Goal: Task Accomplishment & Management: Use online tool/utility

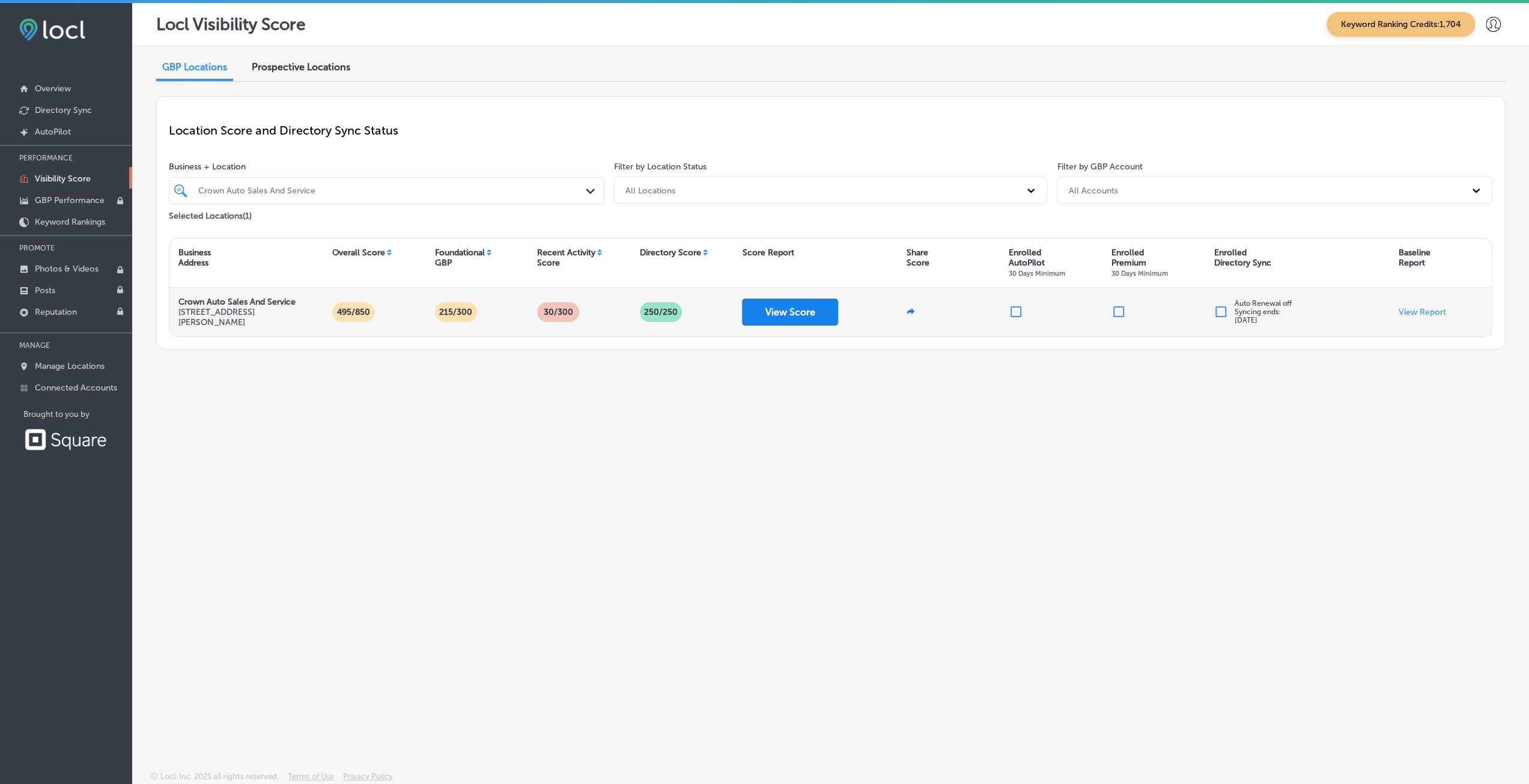
click at [794, 305] on button "View Score" at bounding box center [790, 312] width 96 height 27
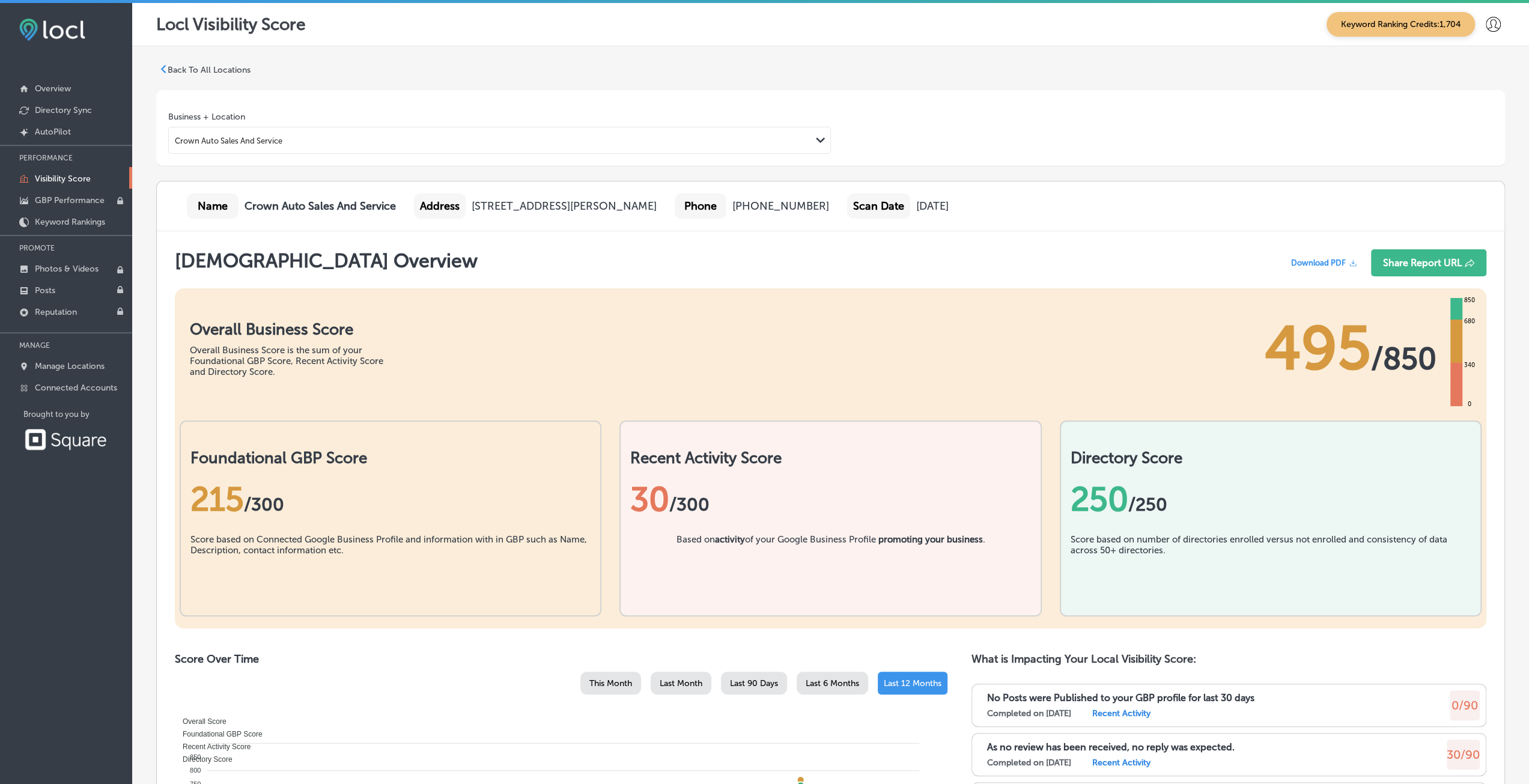
scroll to position [240, 0]
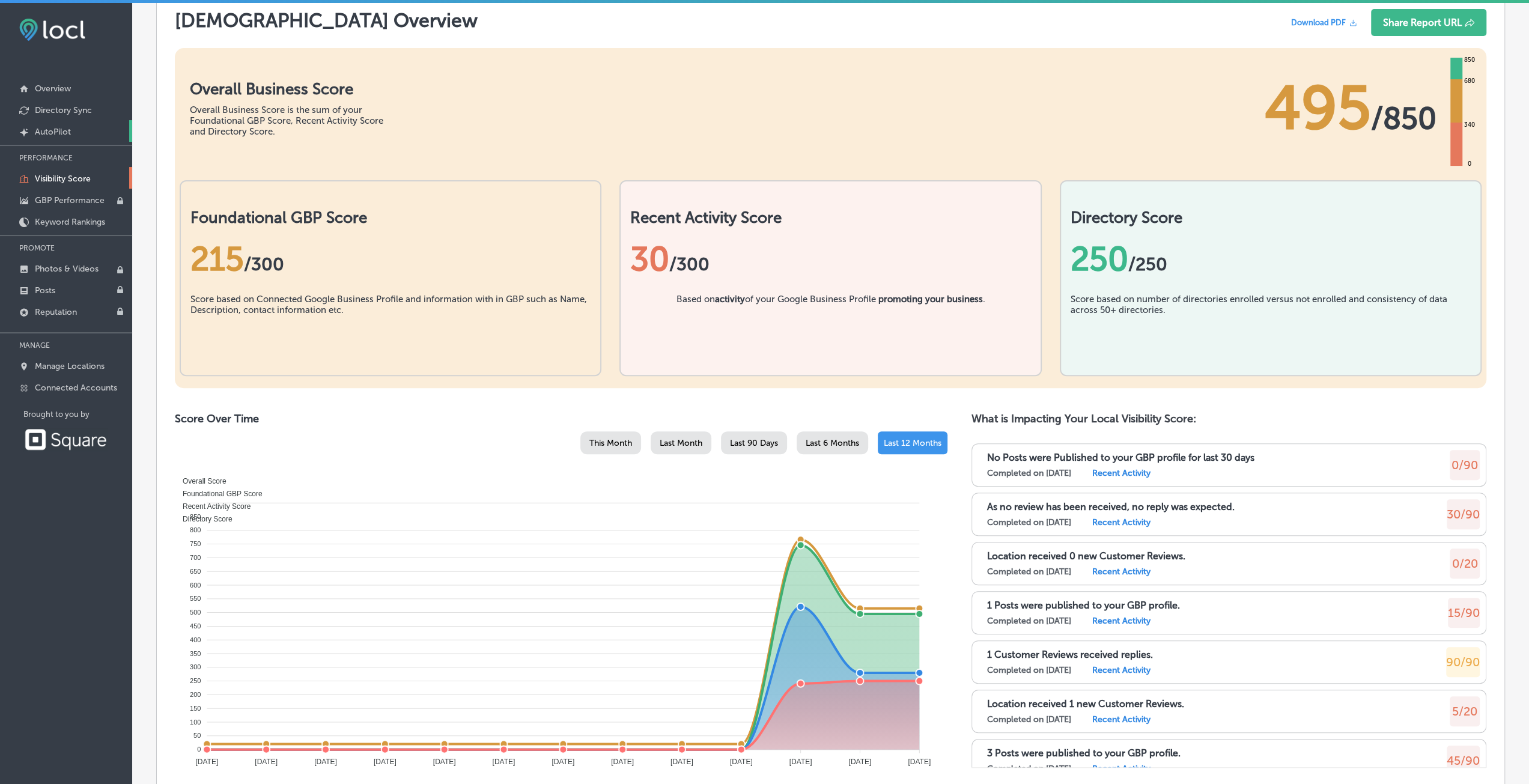
click at [52, 126] on link "Created by potrace 1.10, written by [PERSON_NAME] [DATE]-[DATE] AutoPilot" at bounding box center [66, 131] width 132 height 21
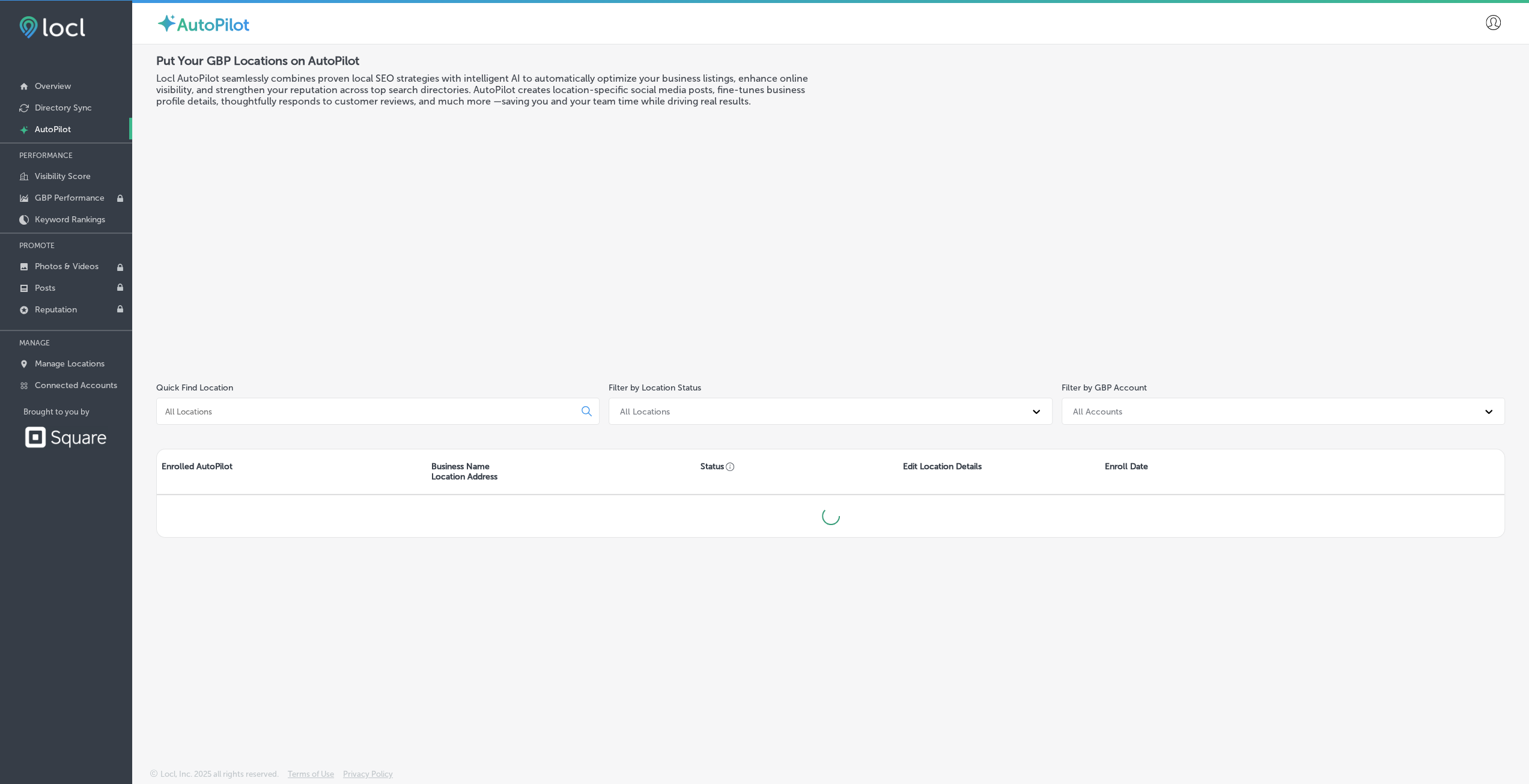
scroll to position [3, 0]
click at [49, 87] on p "Overview" at bounding box center [53, 87] width 36 height 10
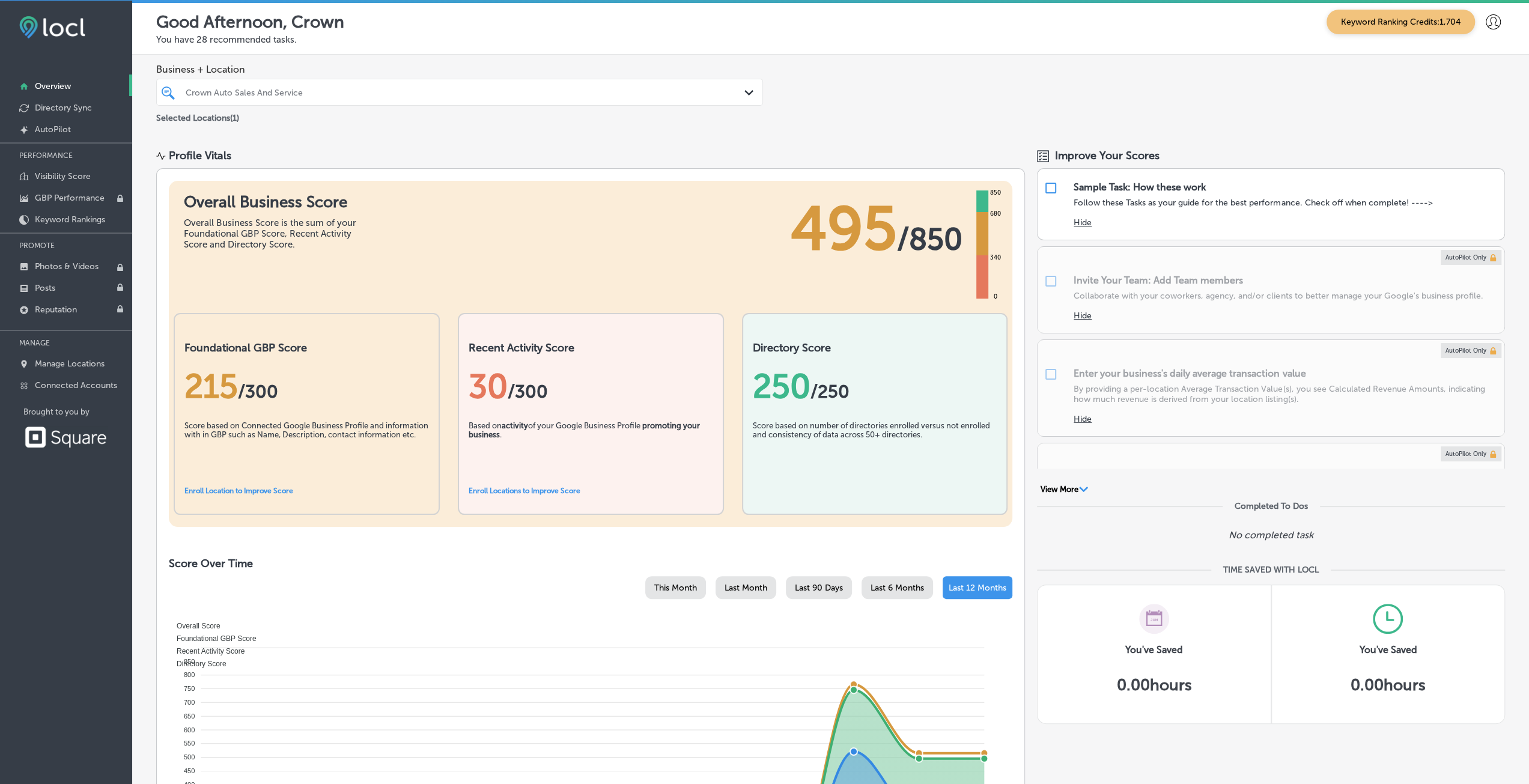
click at [512, 492] on link "Enroll Locations to Improve Score" at bounding box center [524, 491] width 112 height 8
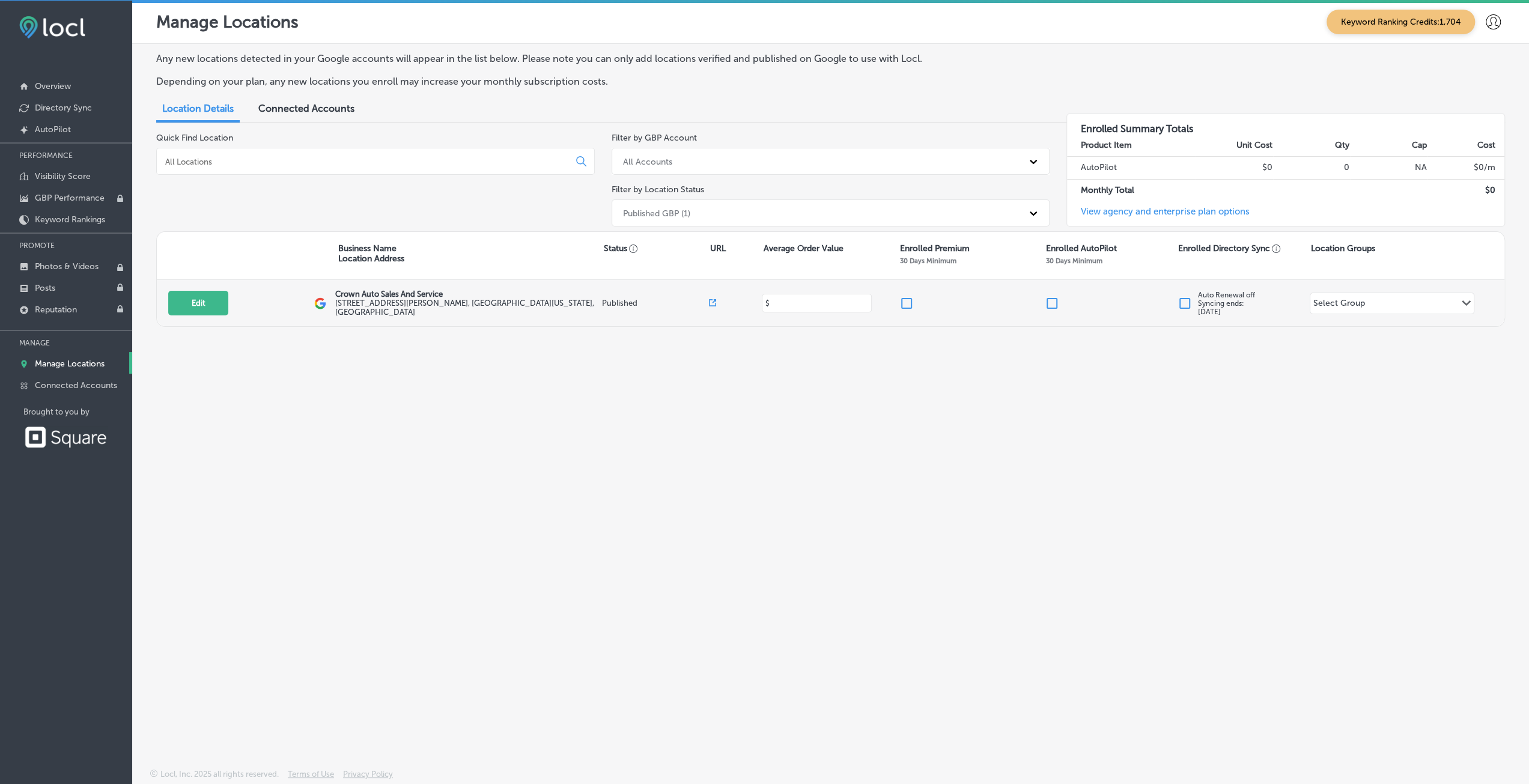
drag, startPoint x: 782, startPoint y: 300, endPoint x: 776, endPoint y: 301, distance: 6.1
click at [776, 301] on input at bounding box center [815, 303] width 92 height 11
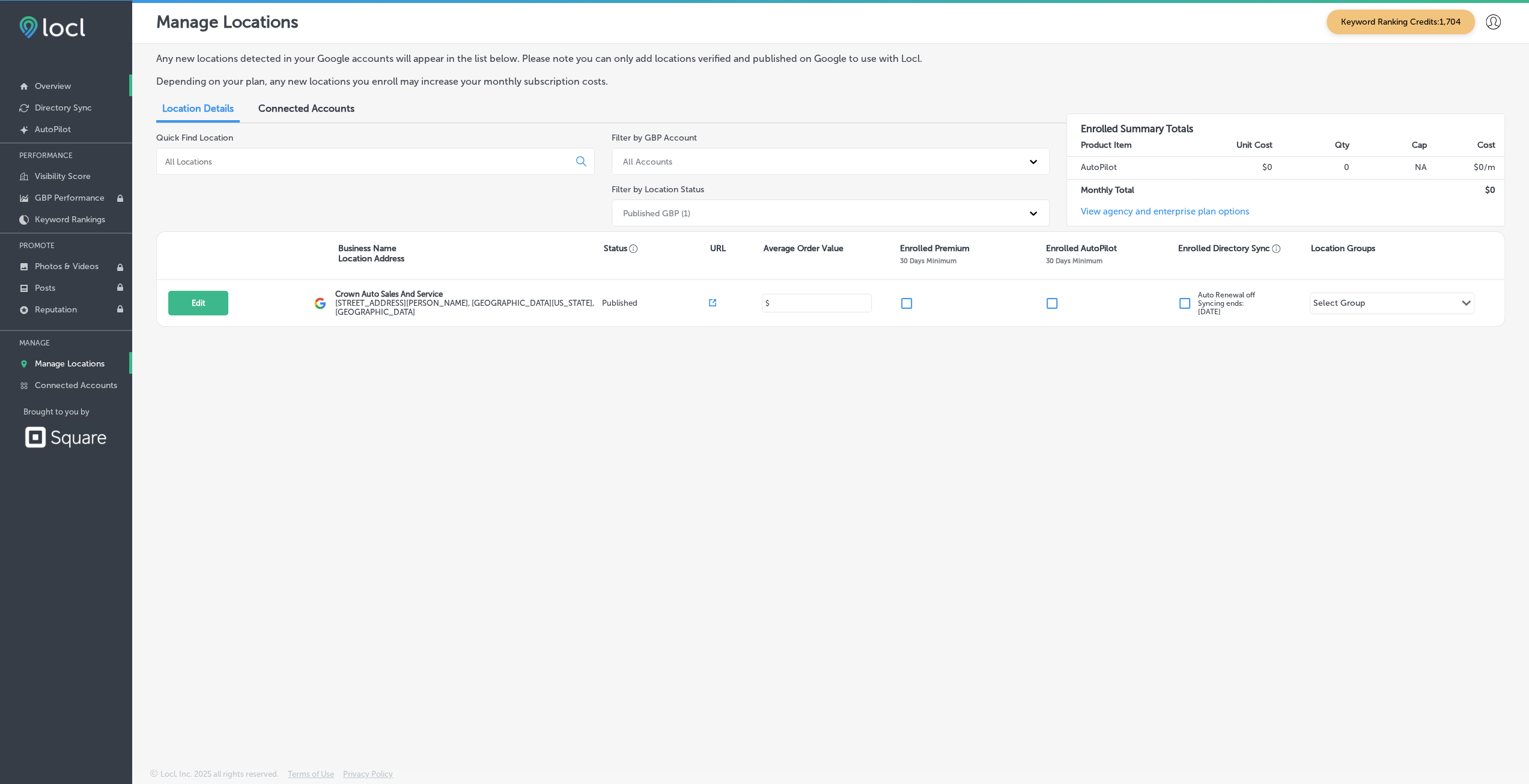
type input "30"
click at [44, 88] on p "Overview" at bounding box center [53, 87] width 36 height 10
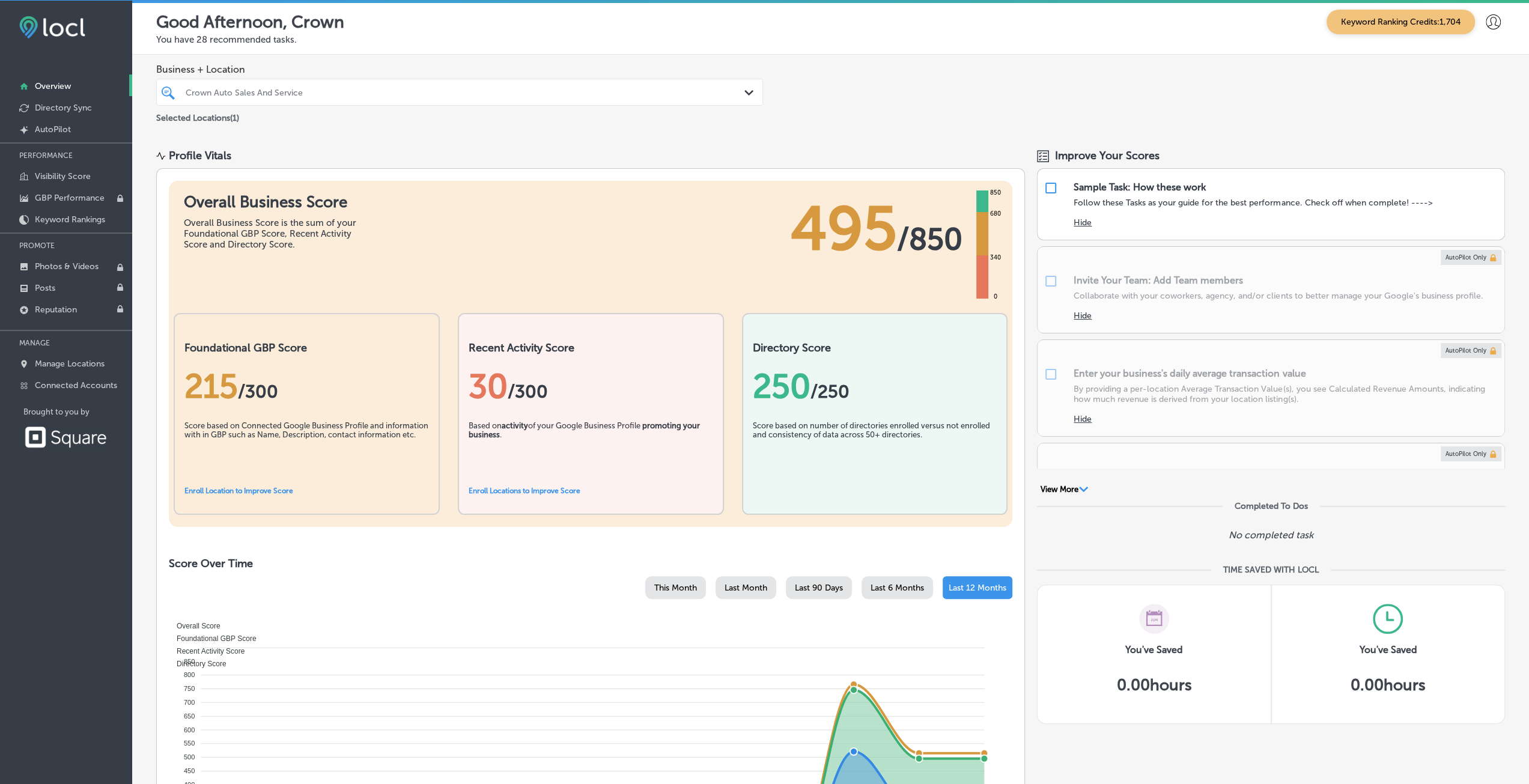
click at [236, 383] on div "215 / 300" at bounding box center [306, 386] width 244 height 40
click at [217, 492] on link "Enroll Location to Improve Score" at bounding box center [238, 491] width 109 height 8
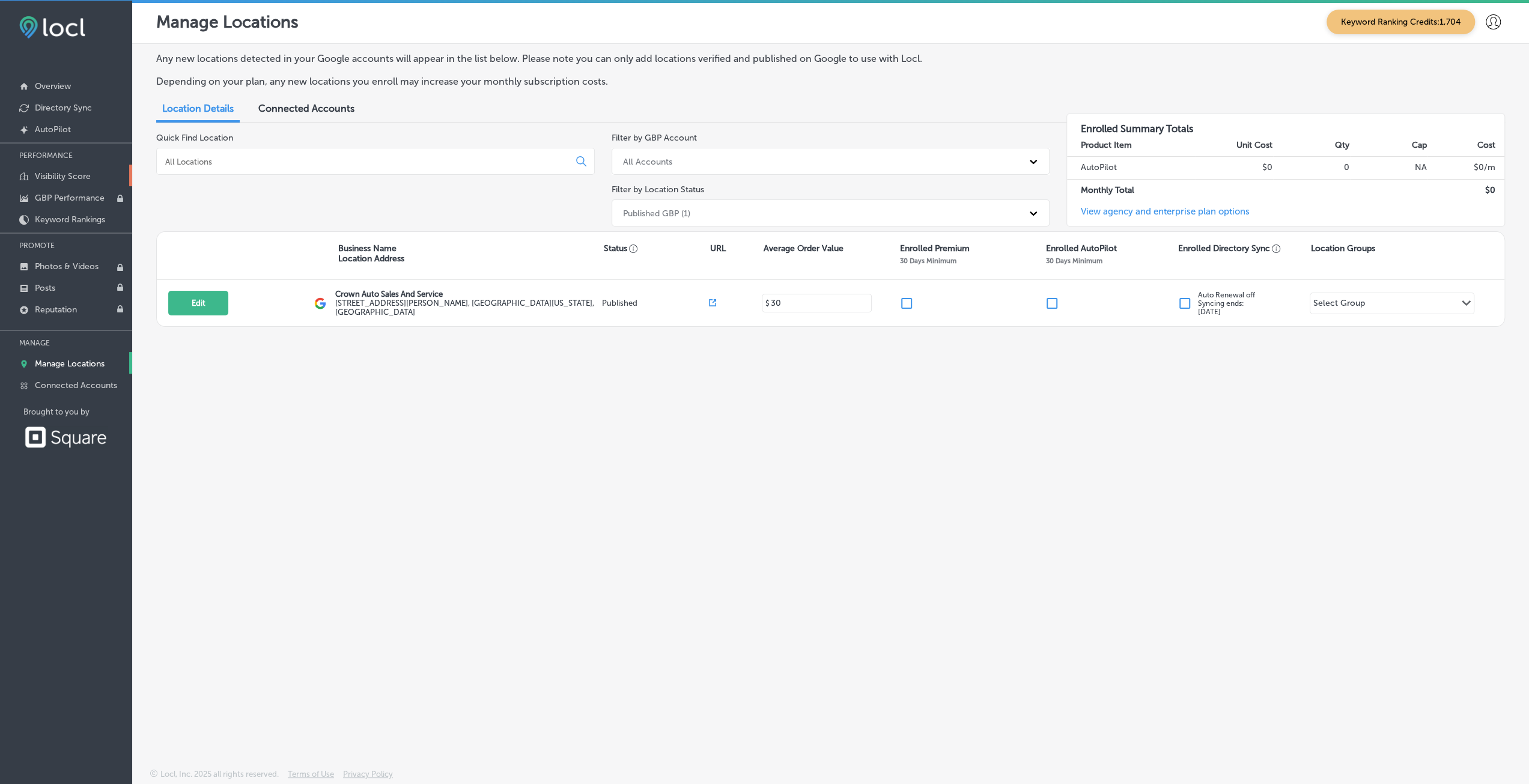
click at [64, 181] on link "Visibility Score" at bounding box center [66, 175] width 132 height 21
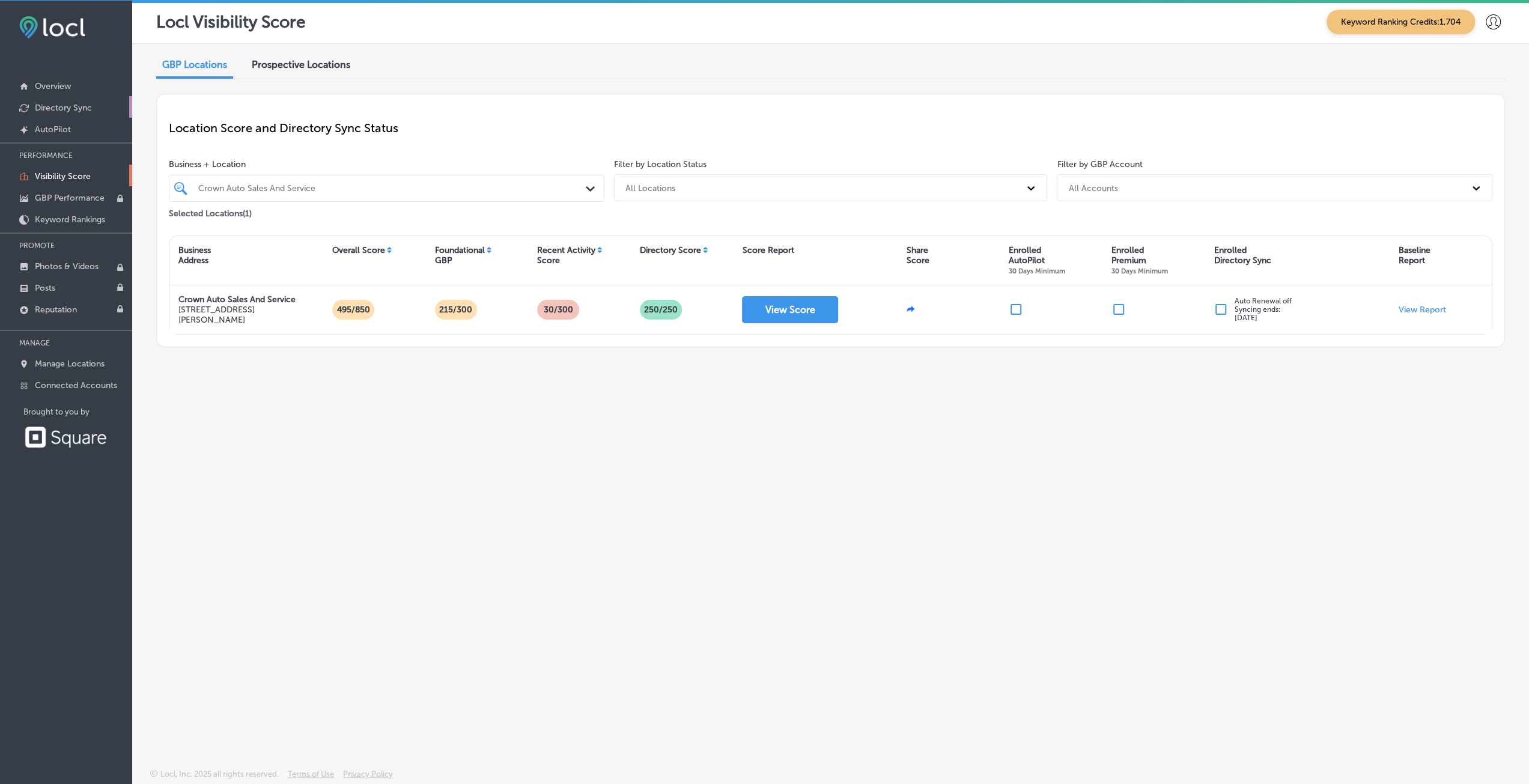
click at [60, 110] on p "Directory Sync" at bounding box center [63, 108] width 57 height 10
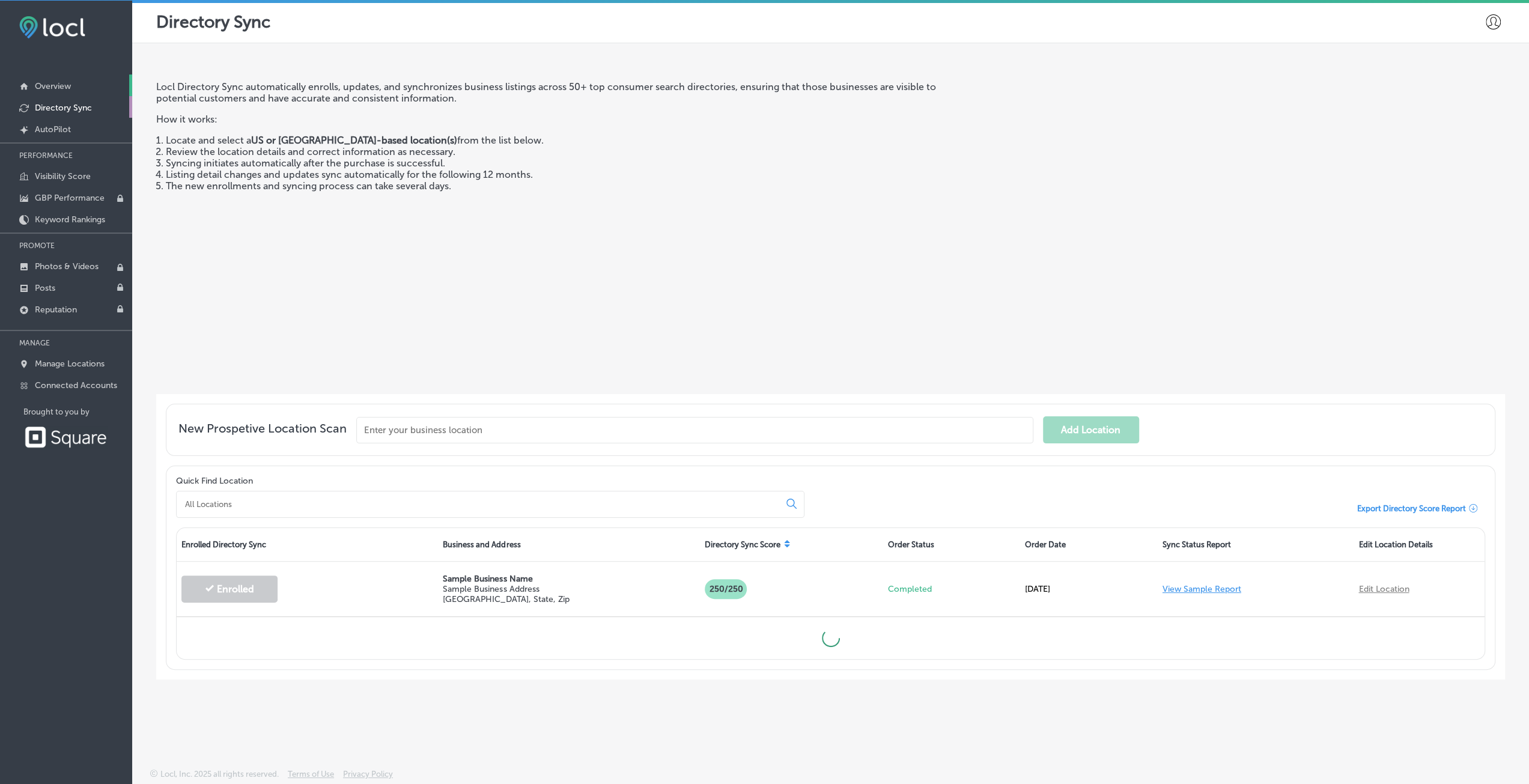
click at [85, 76] on link "Overview" at bounding box center [66, 85] width 132 height 21
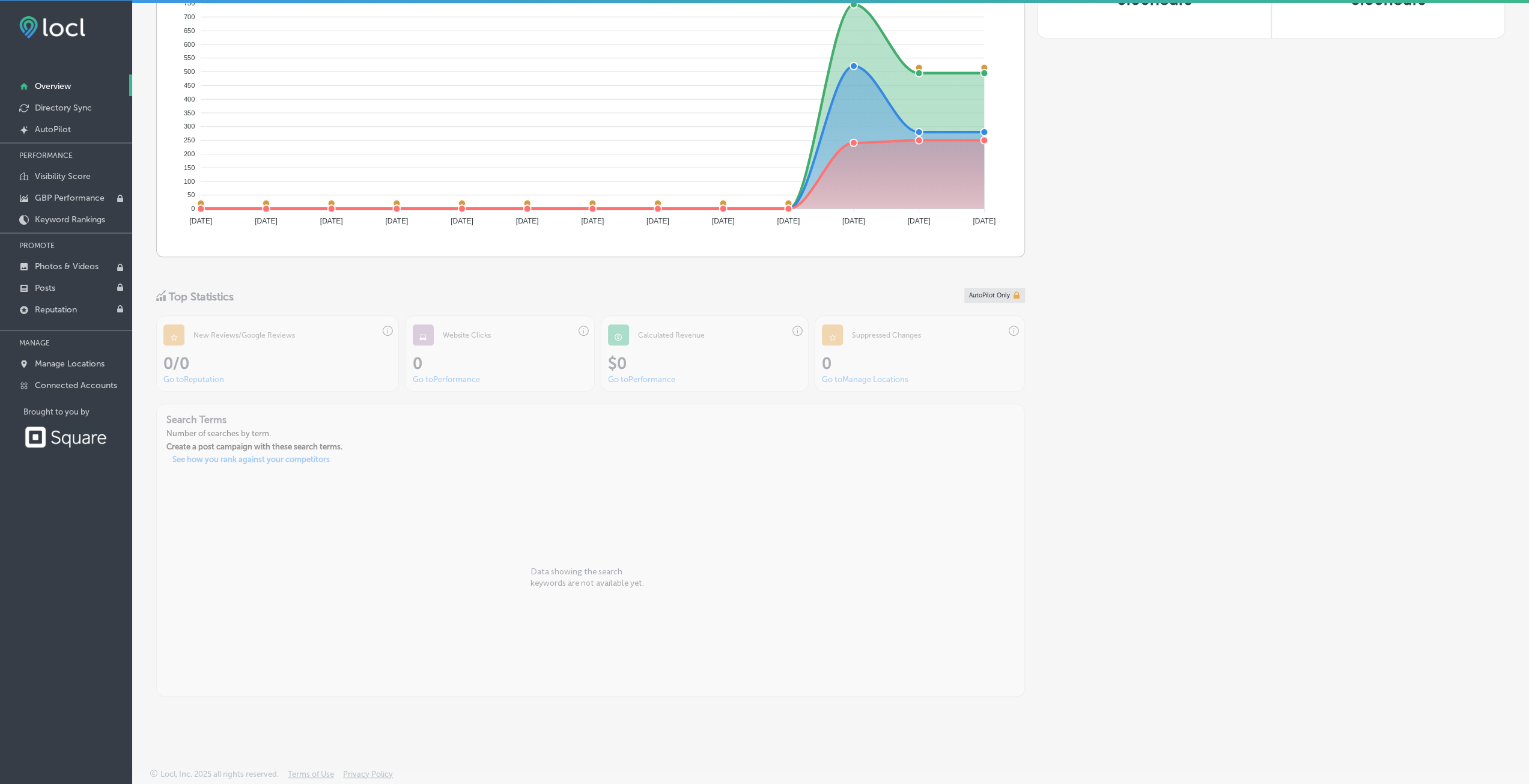
scroll to position [684, 0]
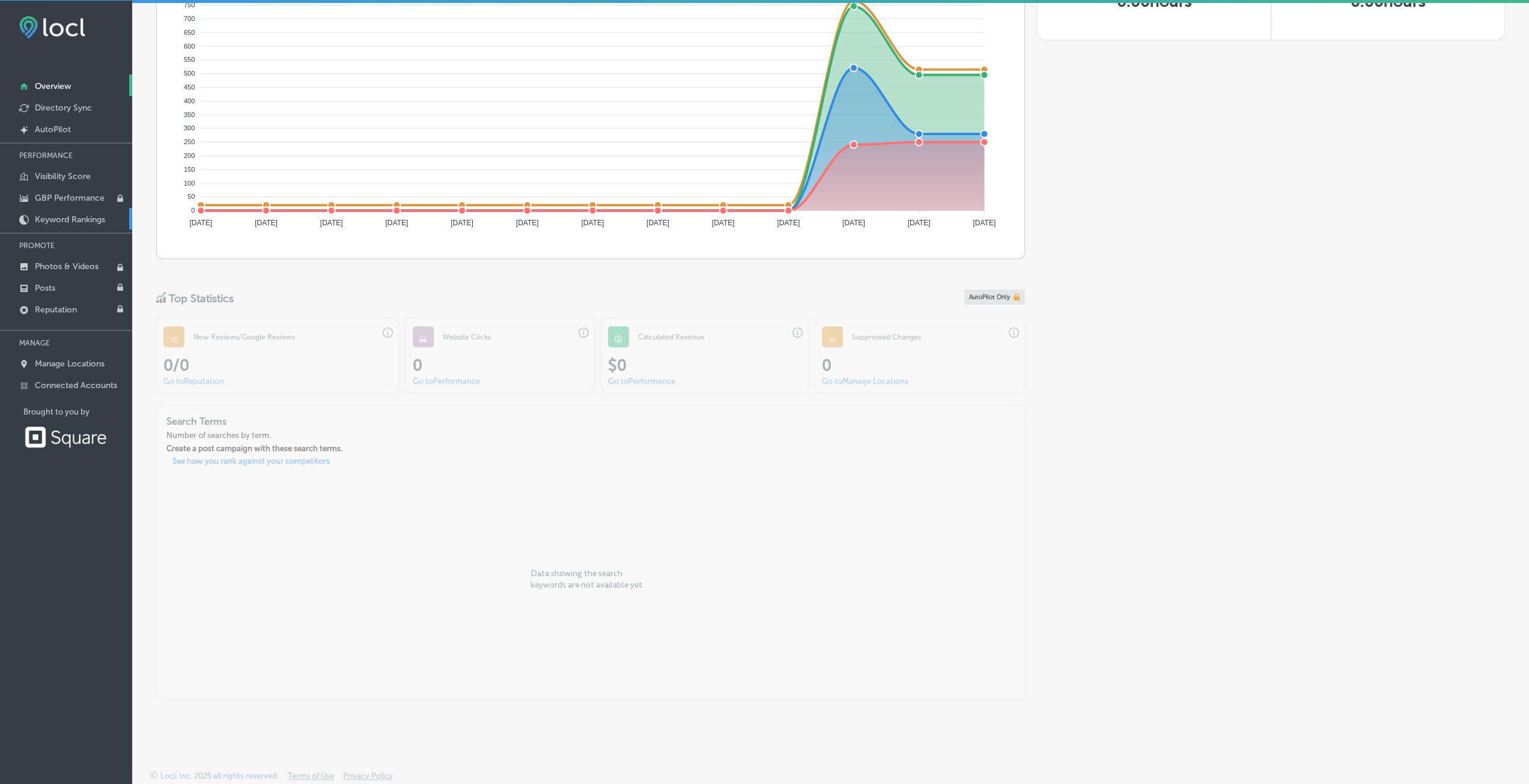
click at [83, 220] on p "Keyword Rankings" at bounding box center [70, 220] width 70 height 10
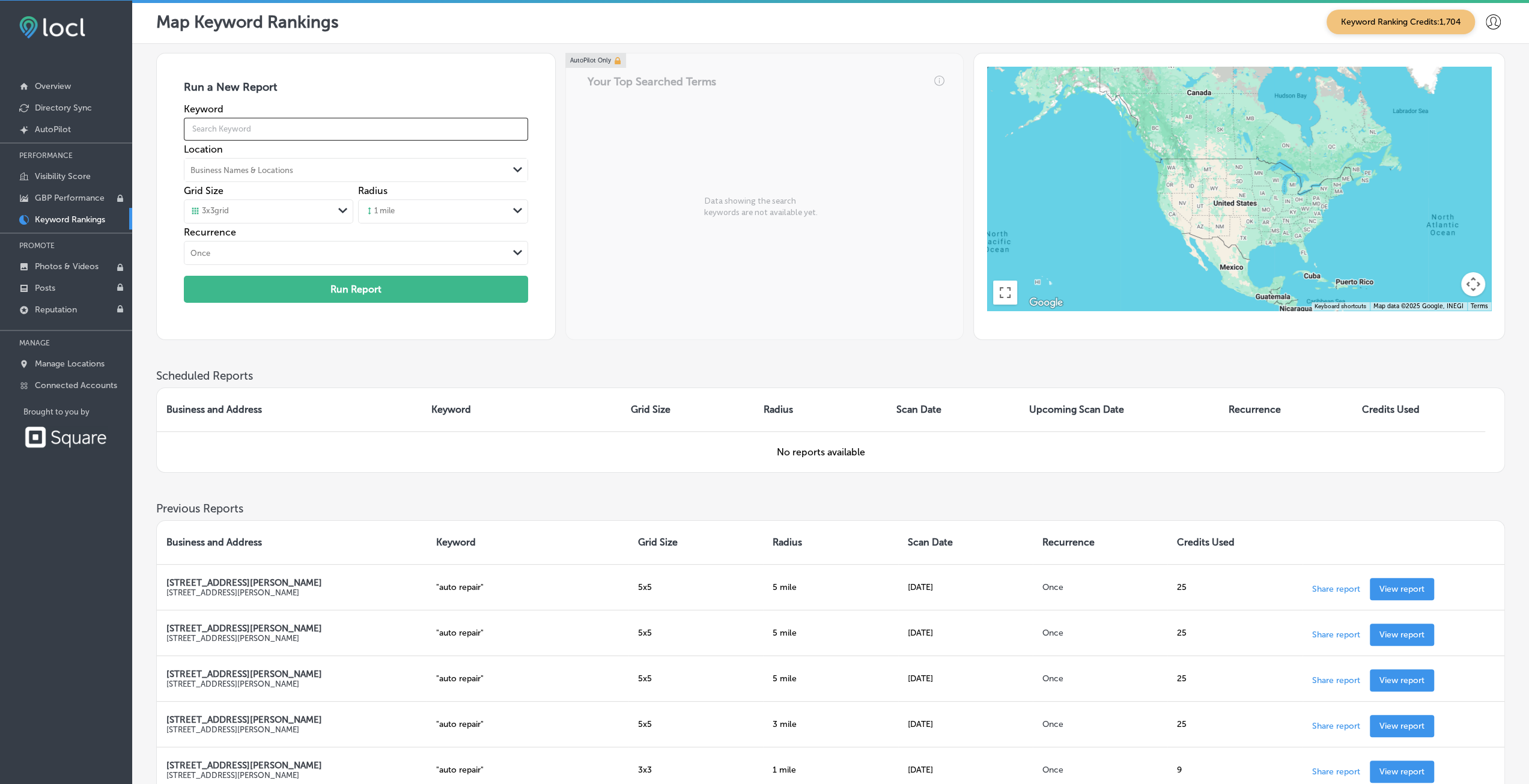
click at [272, 140] on input "text" at bounding box center [356, 129] width 344 height 34
type input "auto repair"
click at [271, 162] on div "Business Names & Locations" at bounding box center [346, 170] width 324 height 18
click at [255, 193] on label "[STREET_ADDRESS][PERSON_NAME]" at bounding box center [255, 199] width 120 height 20
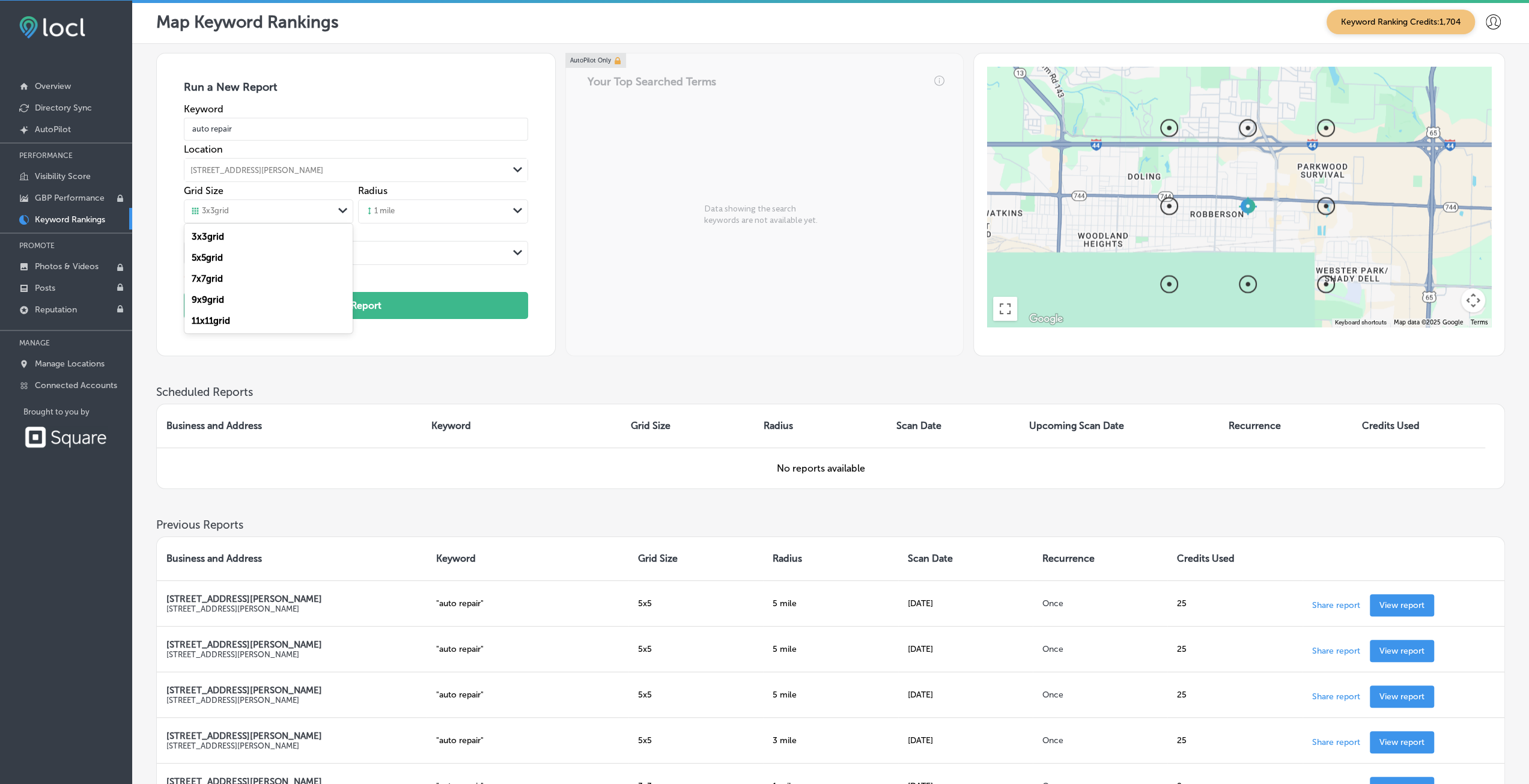
click at [295, 207] on div "3 x 3 grid" at bounding box center [259, 212] width 149 height 14
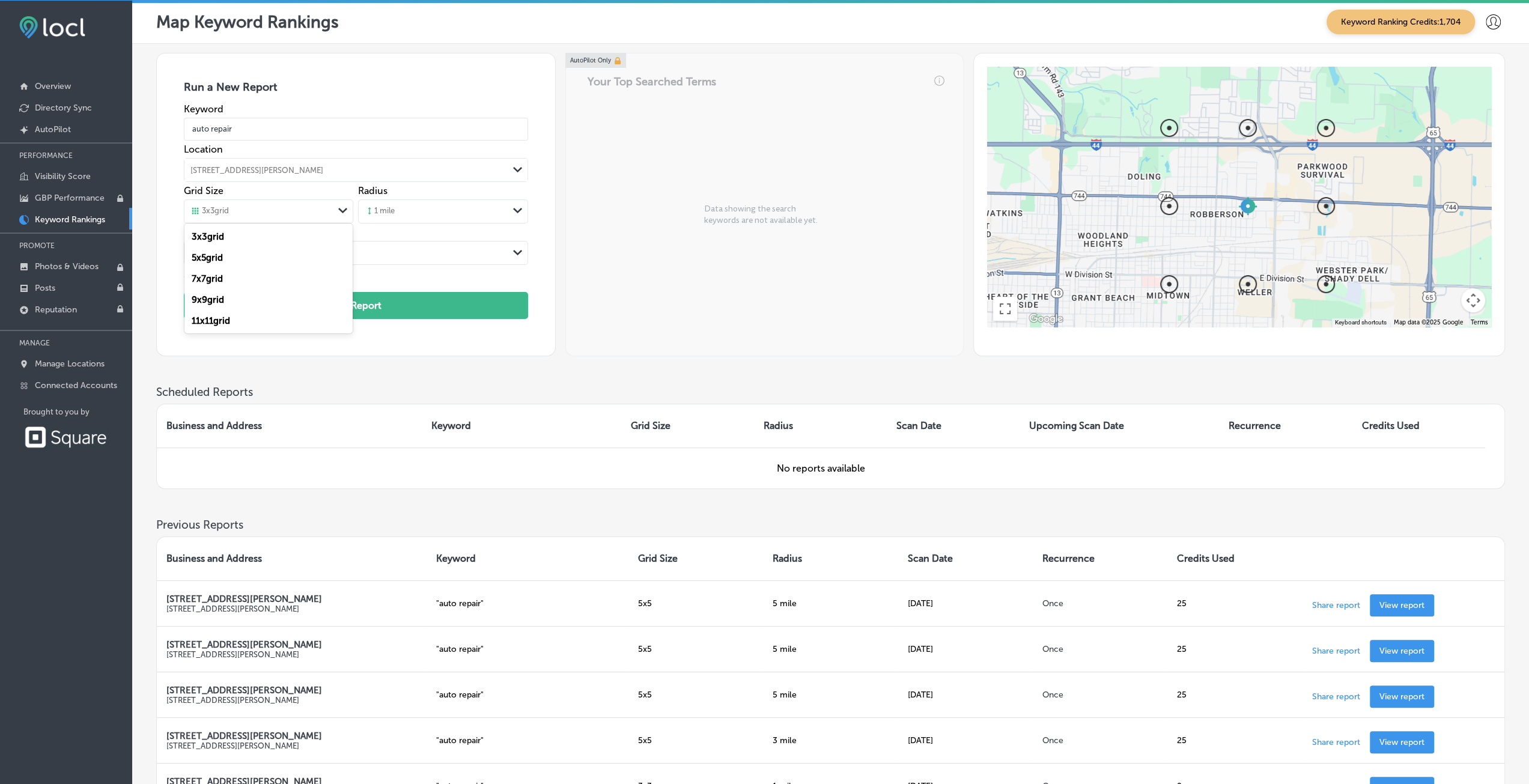
click at [220, 252] on label "5 x 5 grid" at bounding box center [207, 257] width 31 height 11
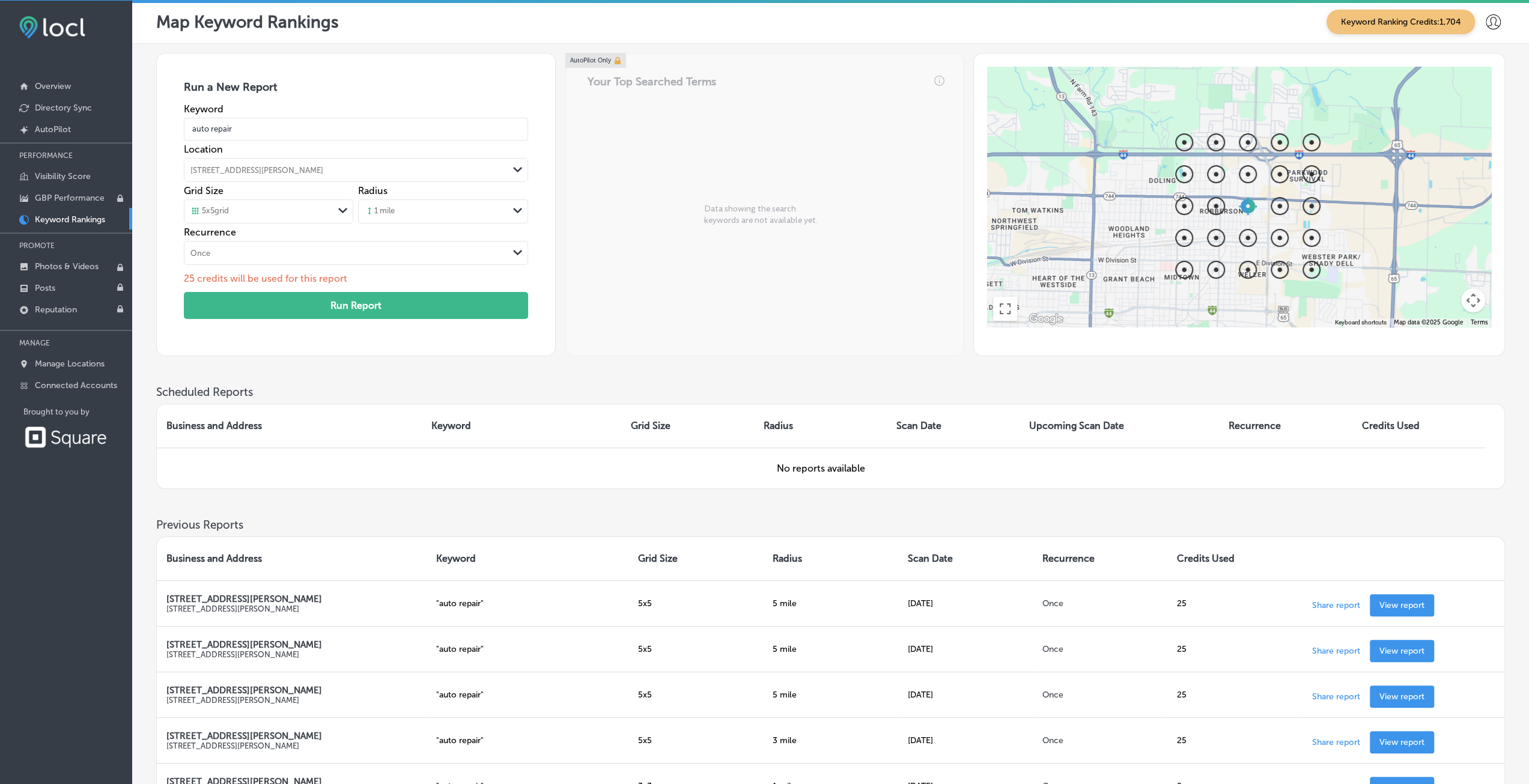
click at [409, 209] on div "1 mile" at bounding box center [434, 211] width 149 height 18
click at [389, 372] on label "5 miles" at bounding box center [380, 366] width 30 height 11
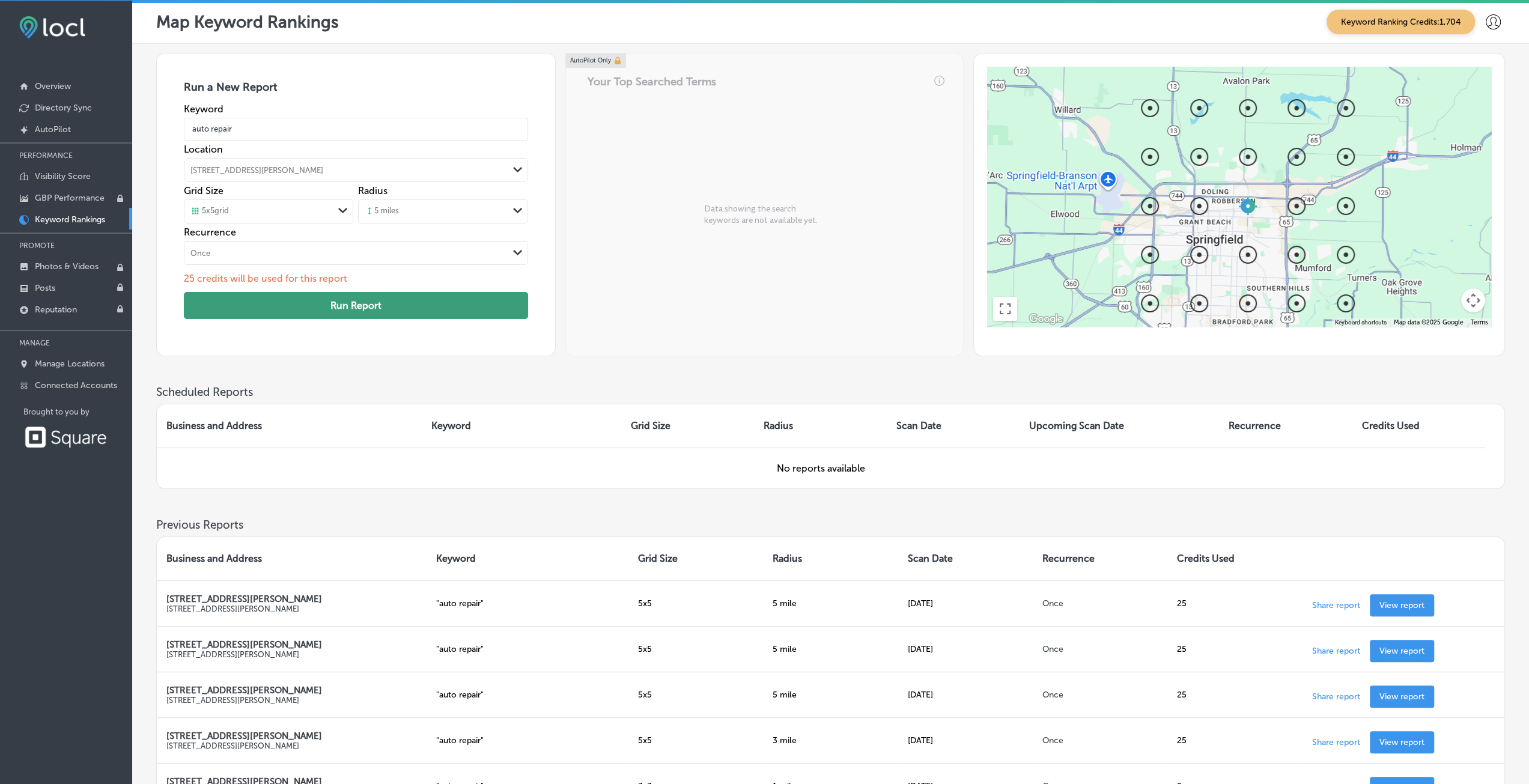
drag, startPoint x: 269, startPoint y: 302, endPoint x: 277, endPoint y: 302, distance: 8.0
click at [269, 302] on button "Run Report" at bounding box center [356, 305] width 344 height 27
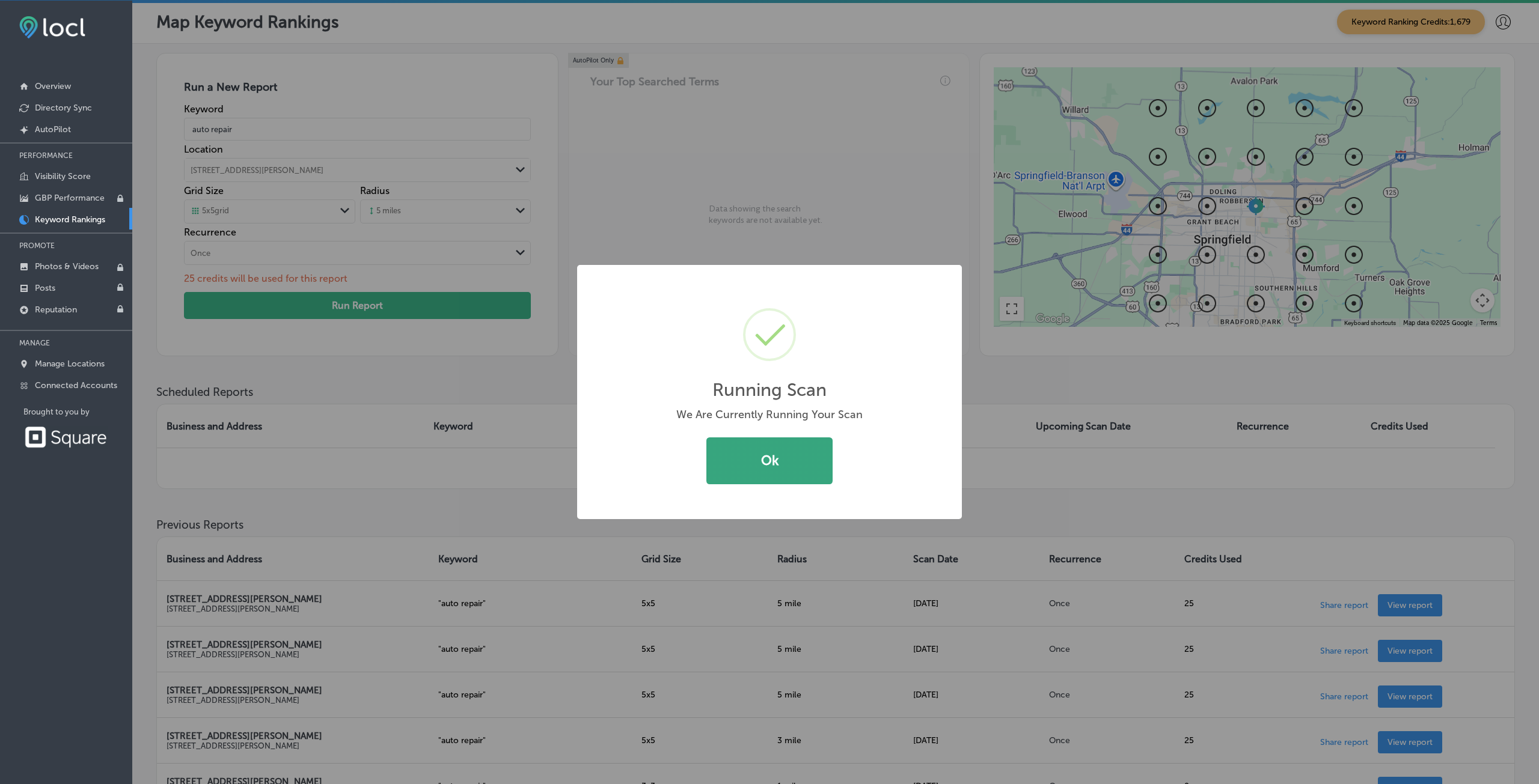
click at [755, 456] on button "Ok" at bounding box center [769, 461] width 126 height 47
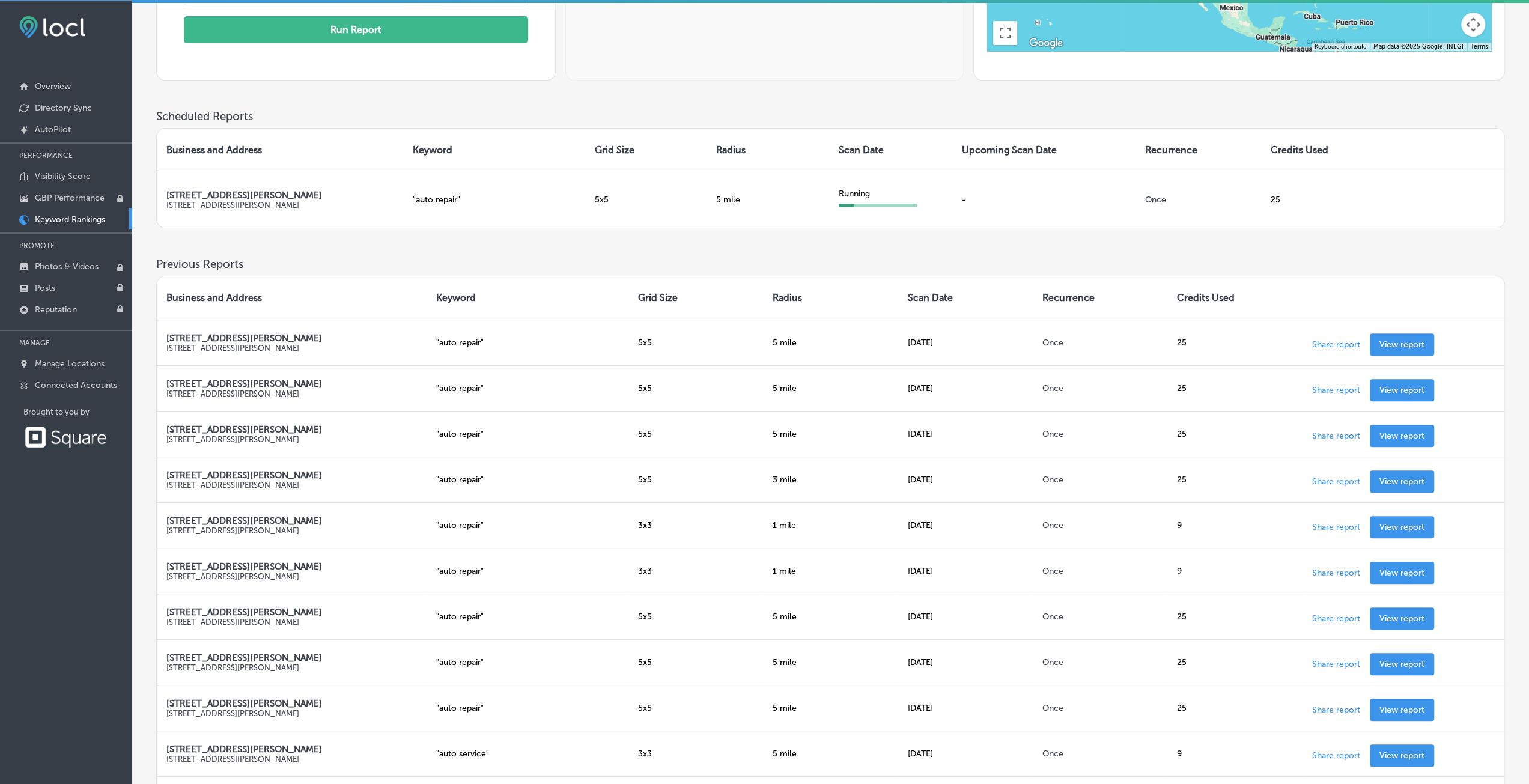
scroll to position [300, 0]
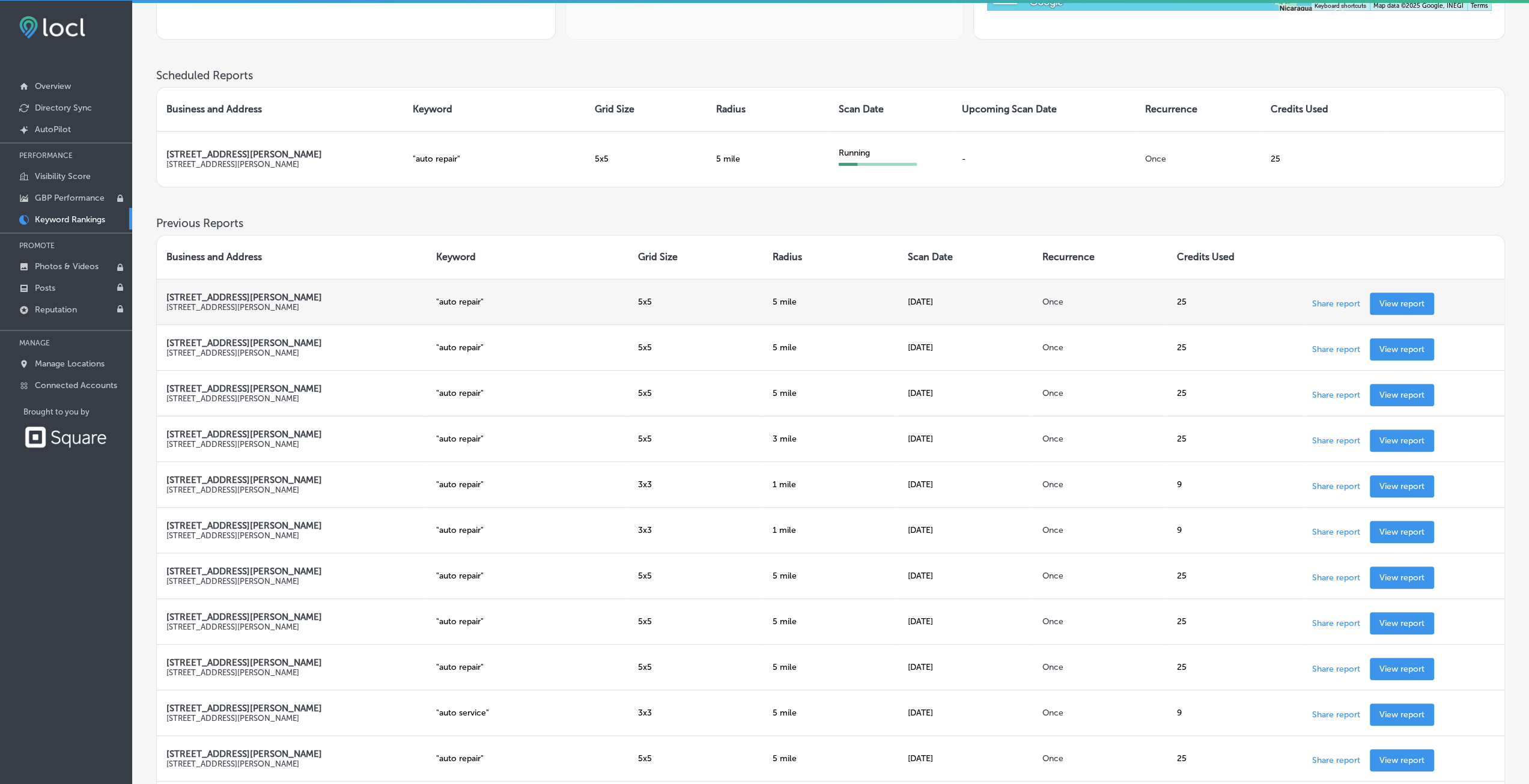
click at [1420, 299] on p "View report" at bounding box center [1402, 304] width 45 height 10
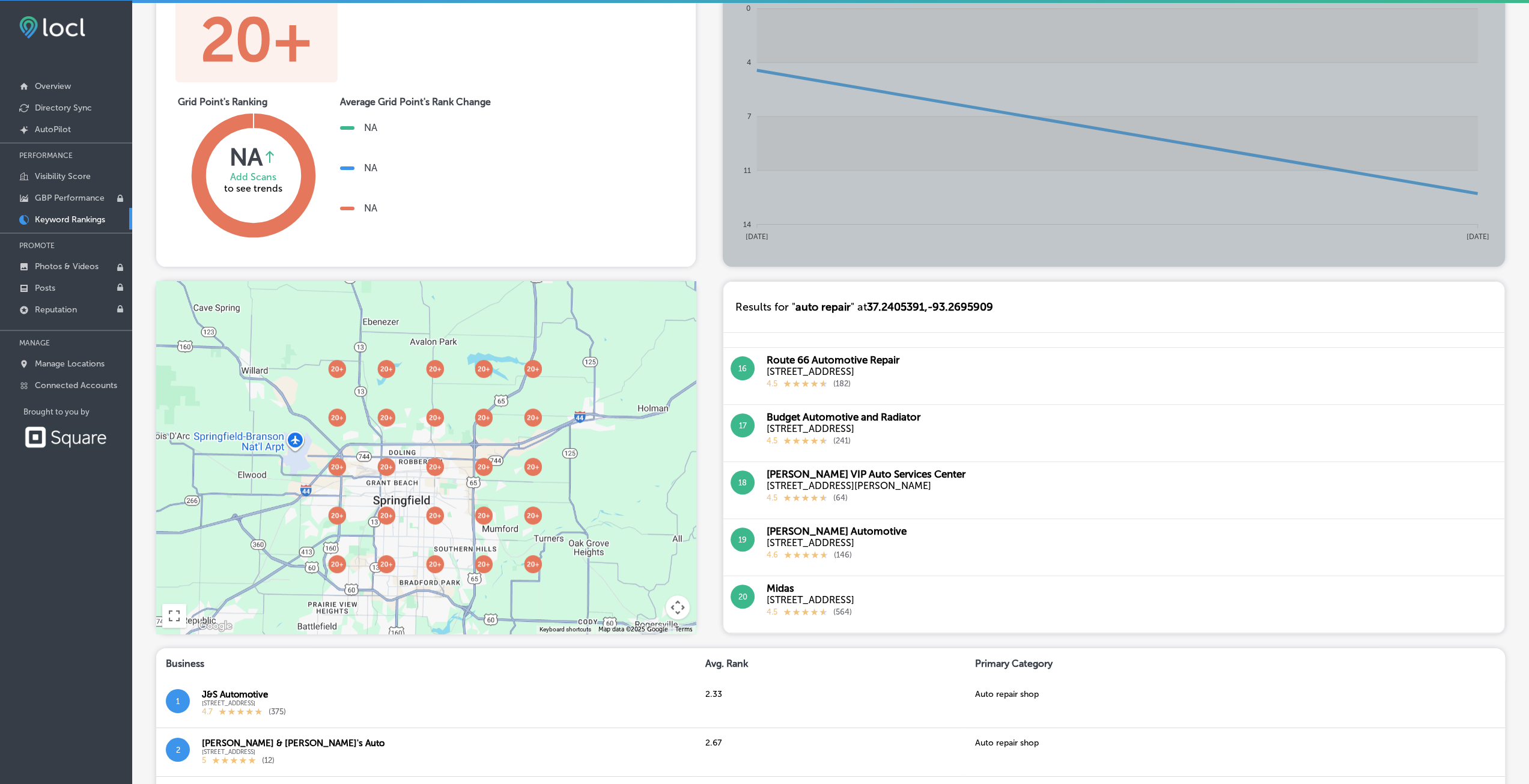
scroll to position [32, 0]
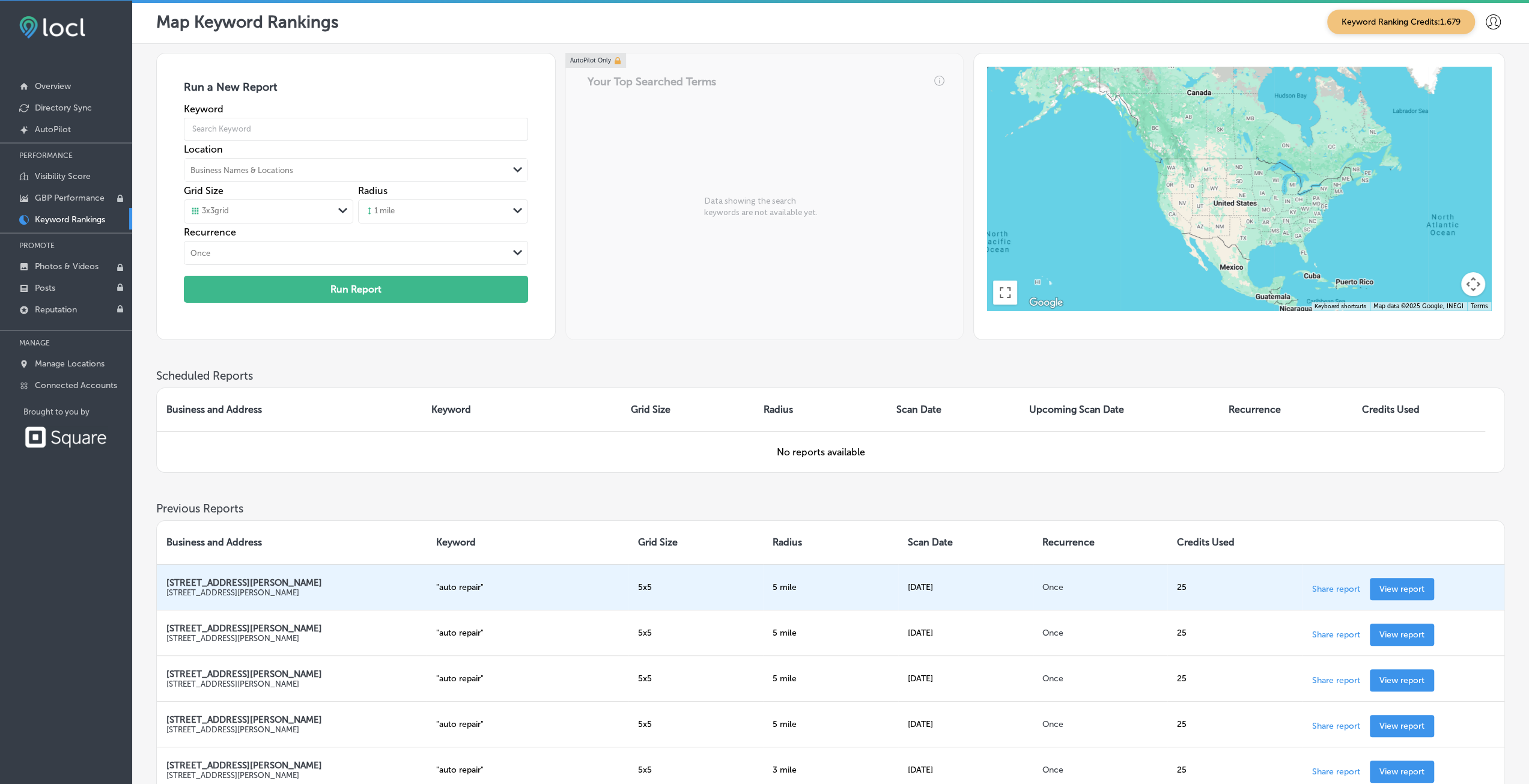
click at [1397, 588] on p "View report" at bounding box center [1402, 589] width 45 height 10
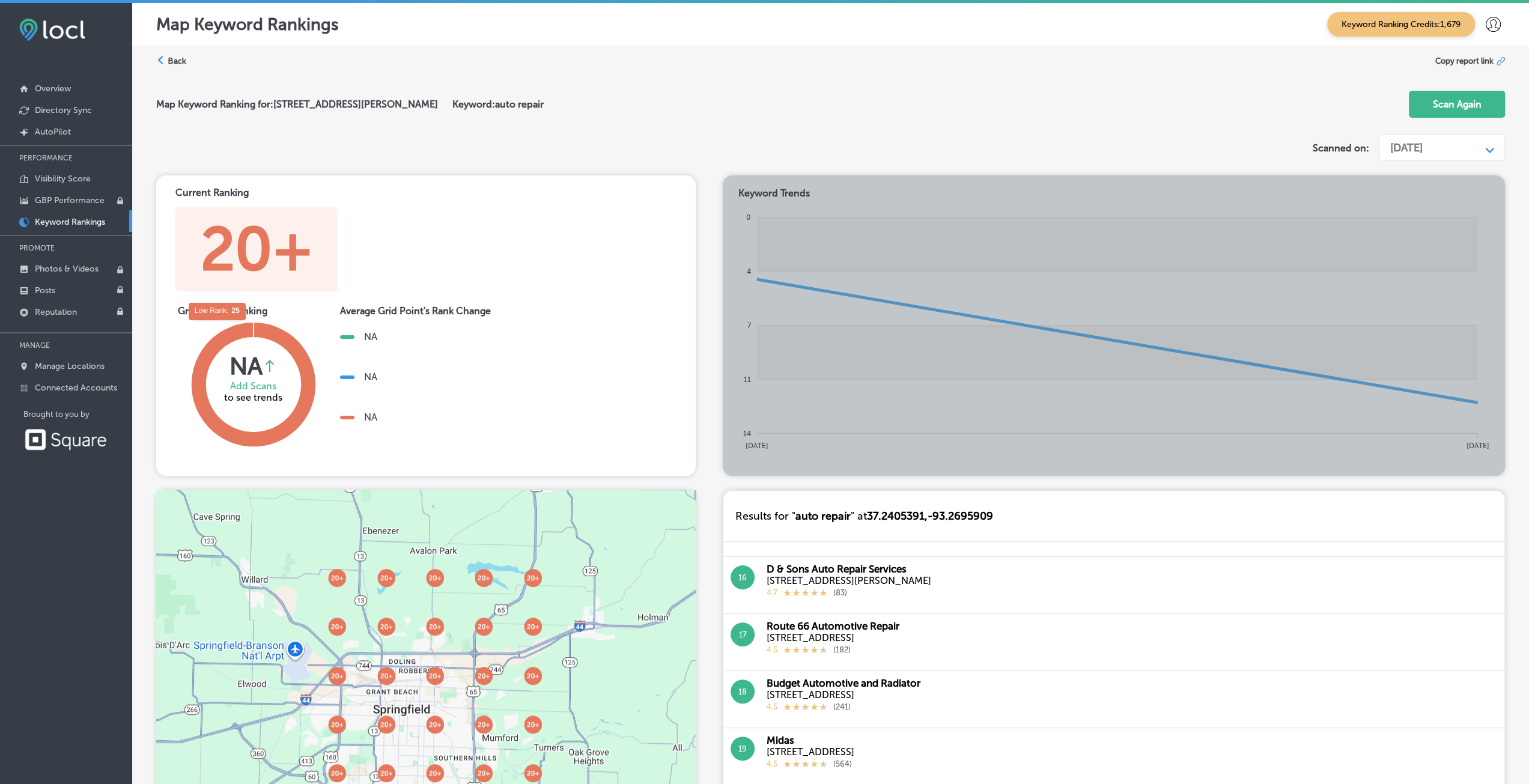
click at [172, 63] on label "Back" at bounding box center [177, 60] width 19 height 11
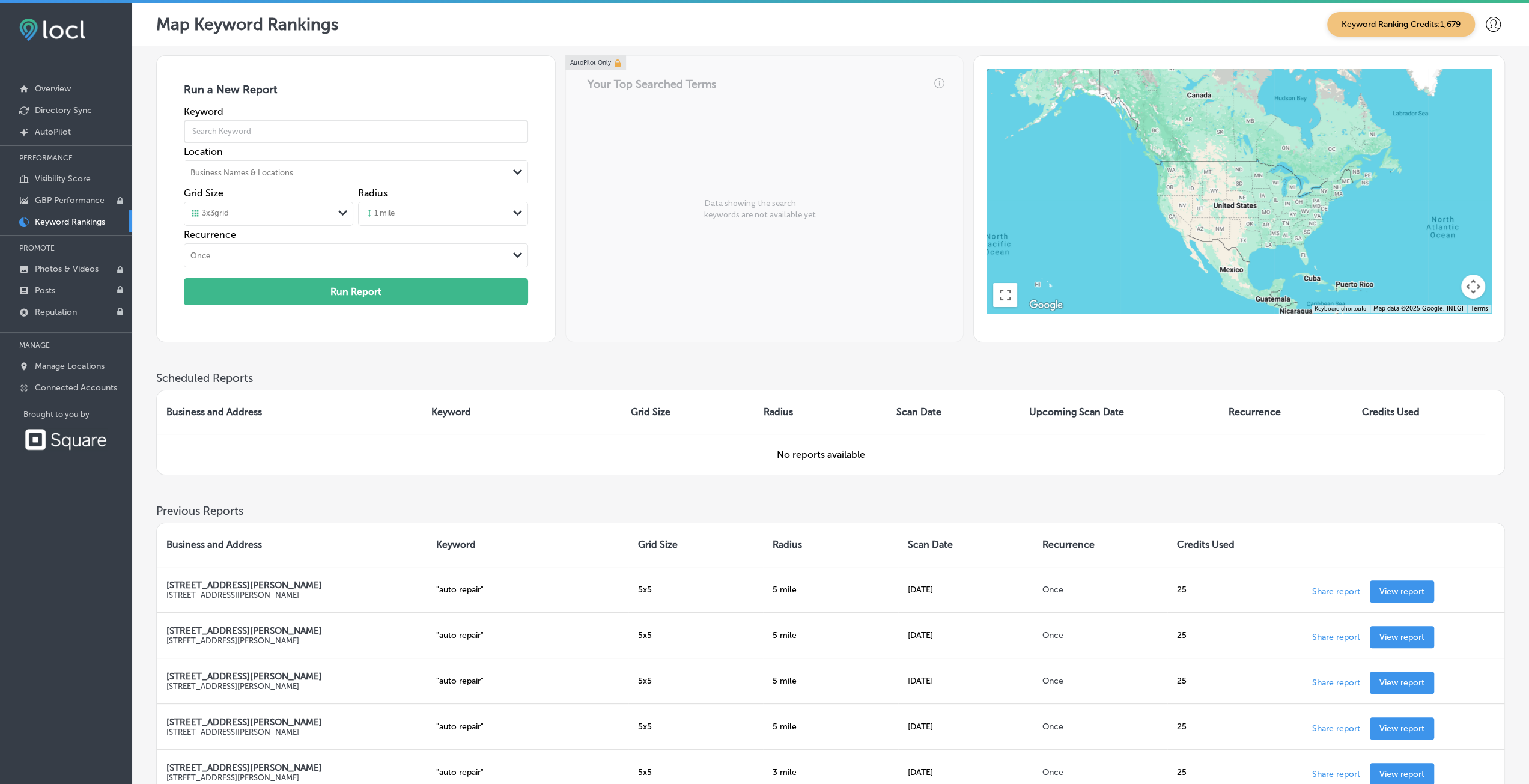
click at [238, 126] on input "text" at bounding box center [356, 132] width 344 height 34
type input "auto repair"
click at [250, 169] on div "Business Names & Locations" at bounding box center [242, 172] width 103 height 9
click at [265, 197] on label "[STREET_ADDRESS][PERSON_NAME]" at bounding box center [255, 202] width 120 height 20
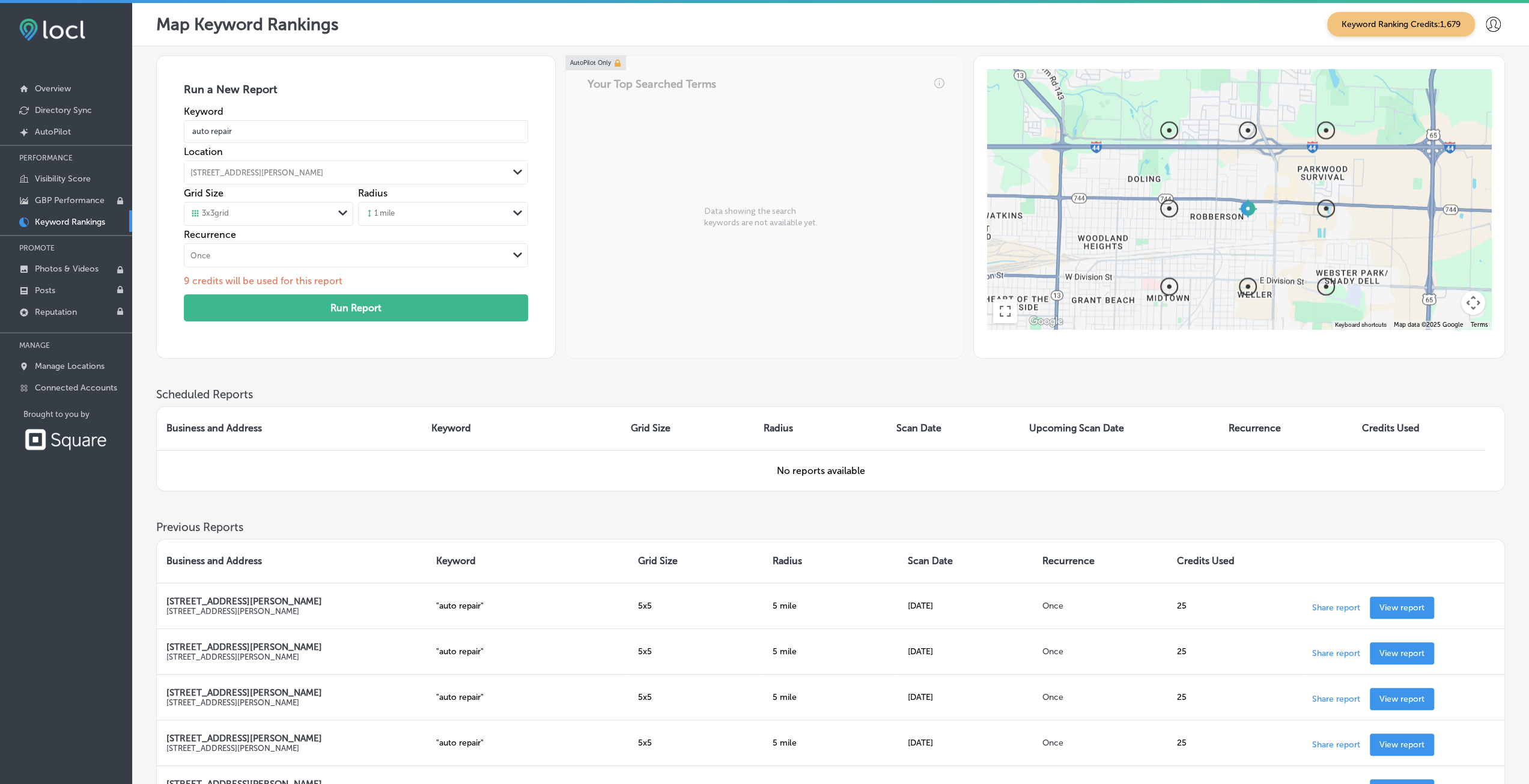
click at [229, 212] on div "3 x 3 grid" at bounding box center [210, 214] width 38 height 11
drag, startPoint x: 234, startPoint y: 213, endPoint x: 333, endPoint y: 206, distance: 99.2
click at [235, 213] on div "3 x 3 grid" at bounding box center [259, 214] width 149 height 14
click at [289, 207] on div "3 x 3 grid" at bounding box center [259, 214] width 149 height 14
click at [211, 260] on label "5 x 5 grid" at bounding box center [207, 260] width 31 height 11
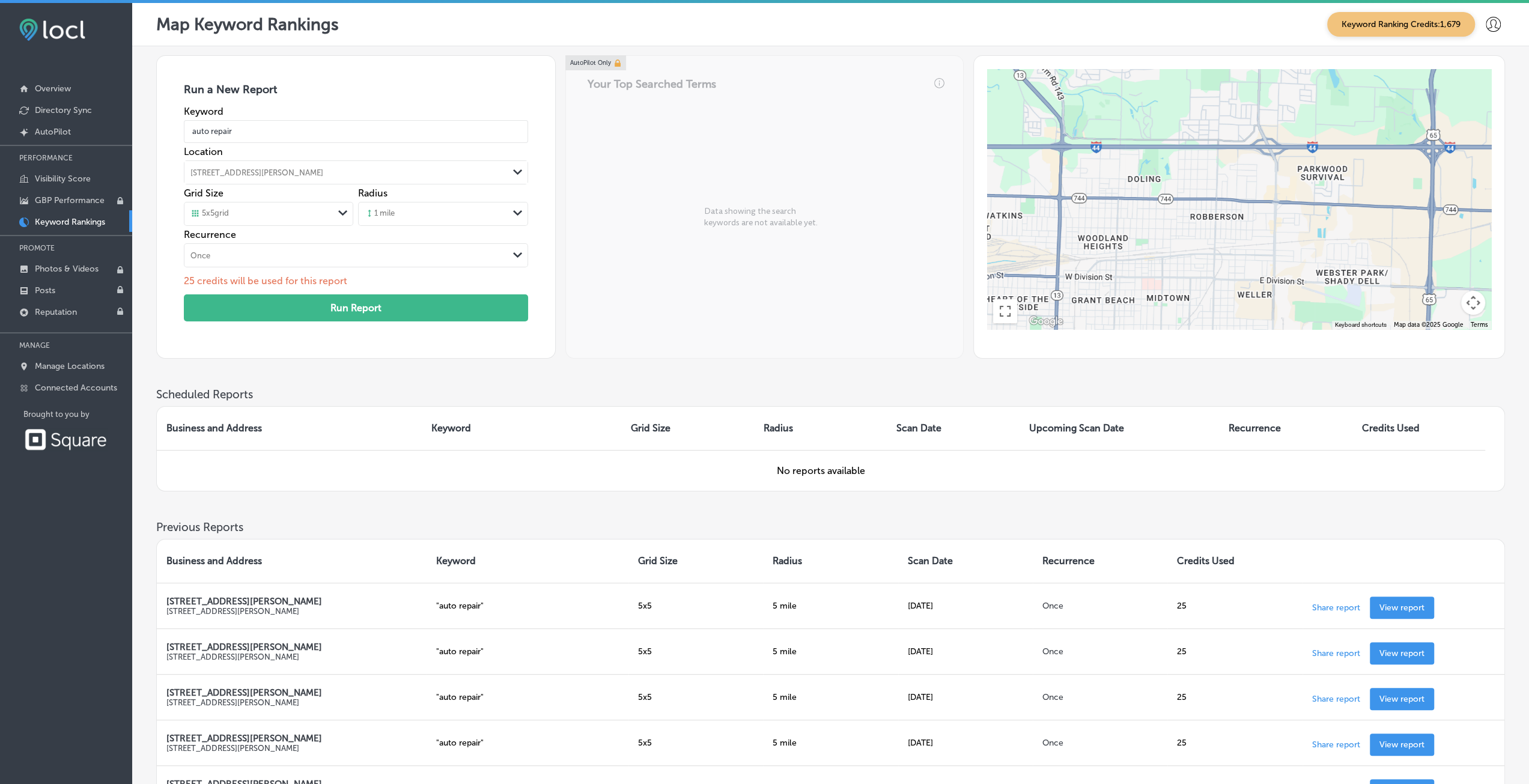
click at [423, 216] on div "1 mile" at bounding box center [434, 214] width 149 height 18
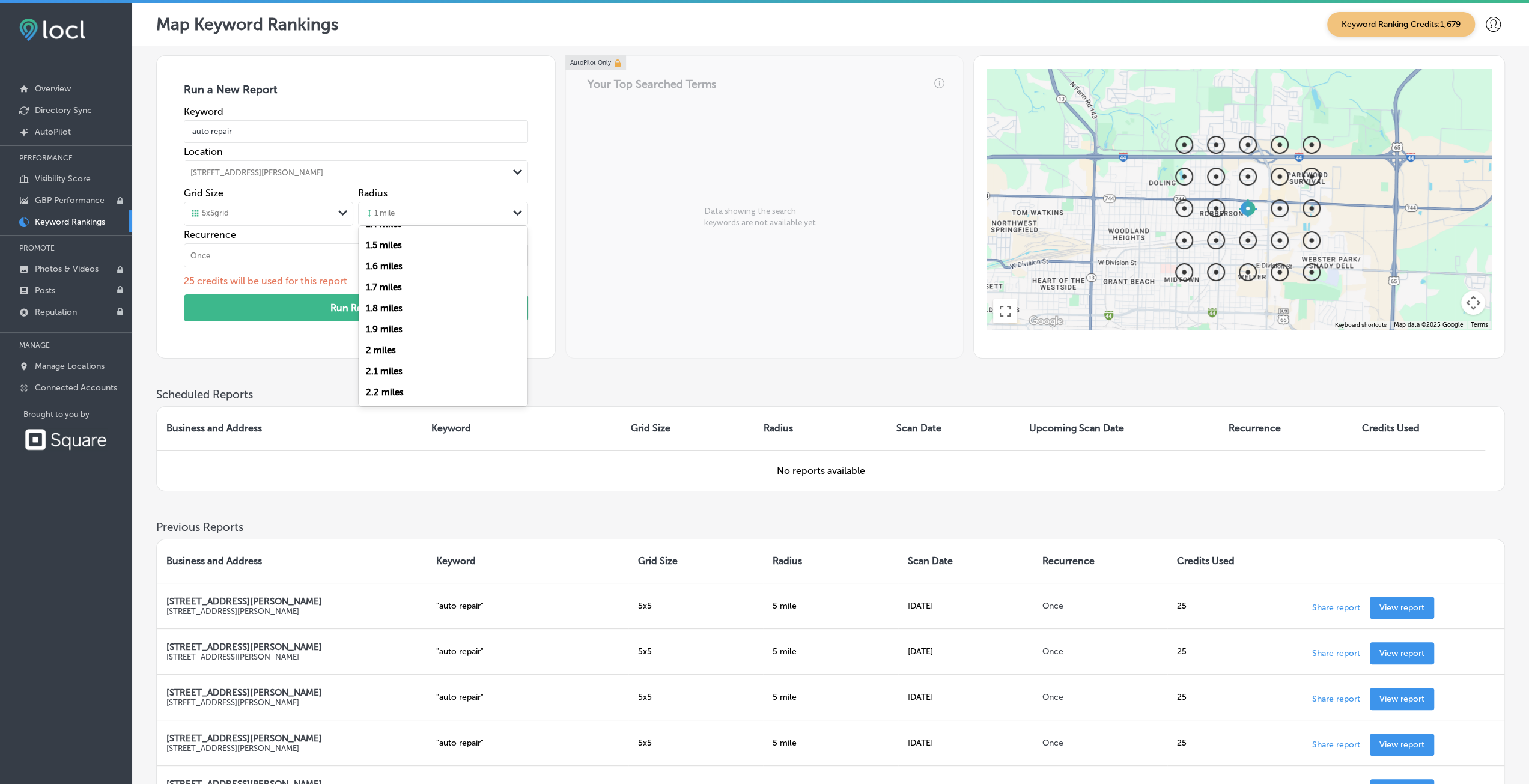
scroll to position [361, 0]
click at [382, 275] on div "2 miles" at bounding box center [443, 277] width 168 height 21
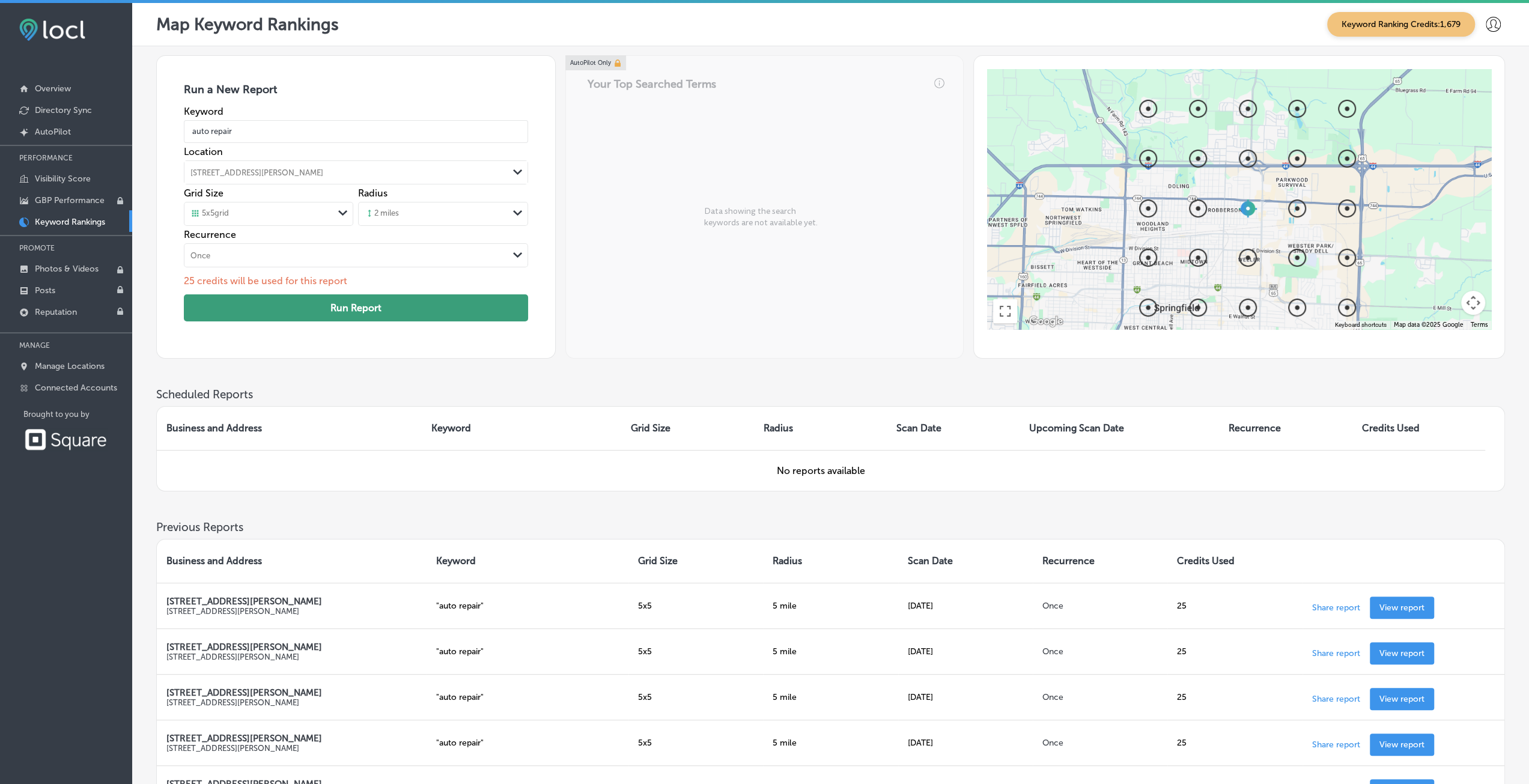
click at [271, 299] on button "Run Report" at bounding box center [356, 308] width 344 height 27
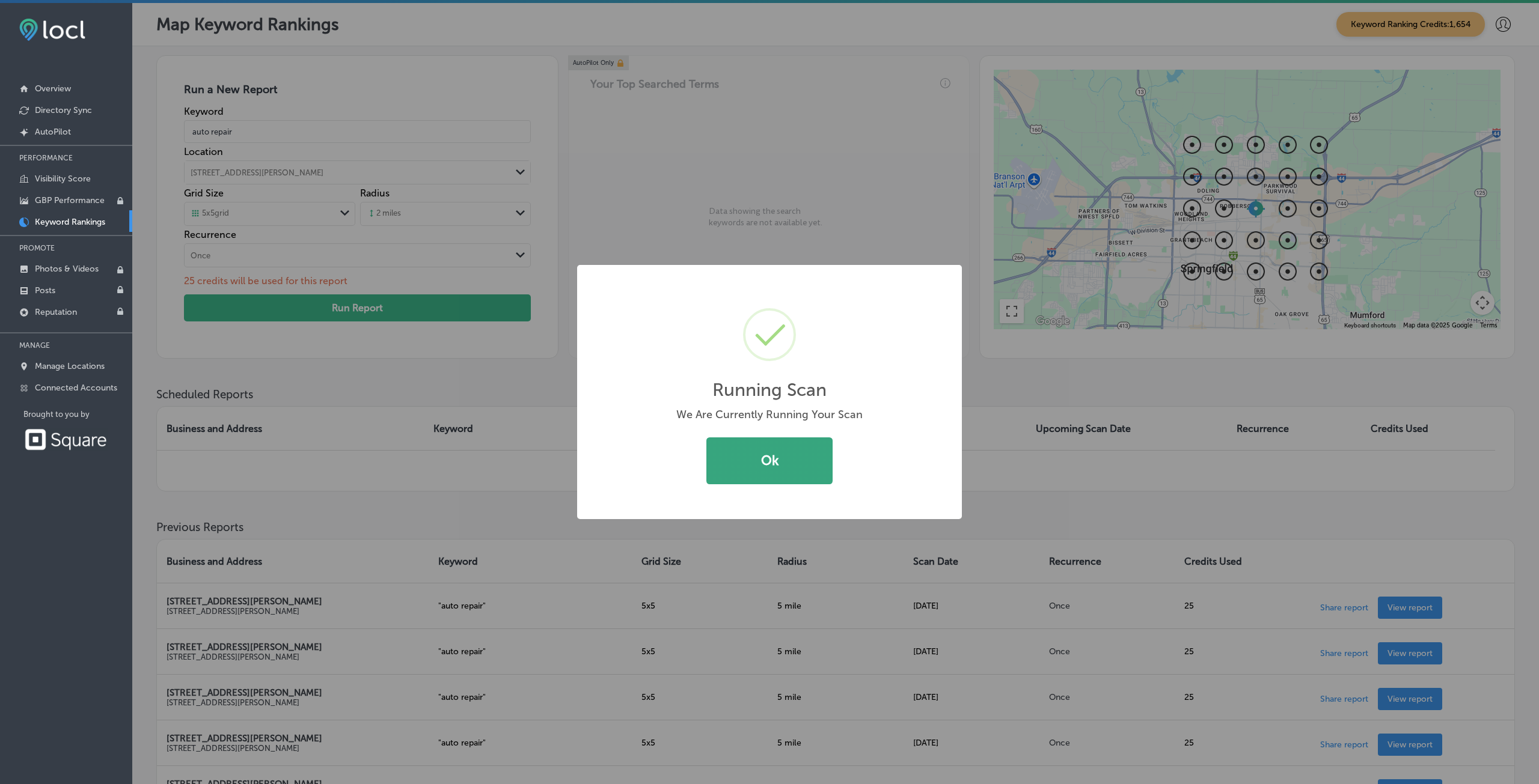
drag, startPoint x: 768, startPoint y: 455, endPoint x: 757, endPoint y: 449, distance: 12.5
click at [767, 454] on button "Ok" at bounding box center [769, 461] width 126 height 47
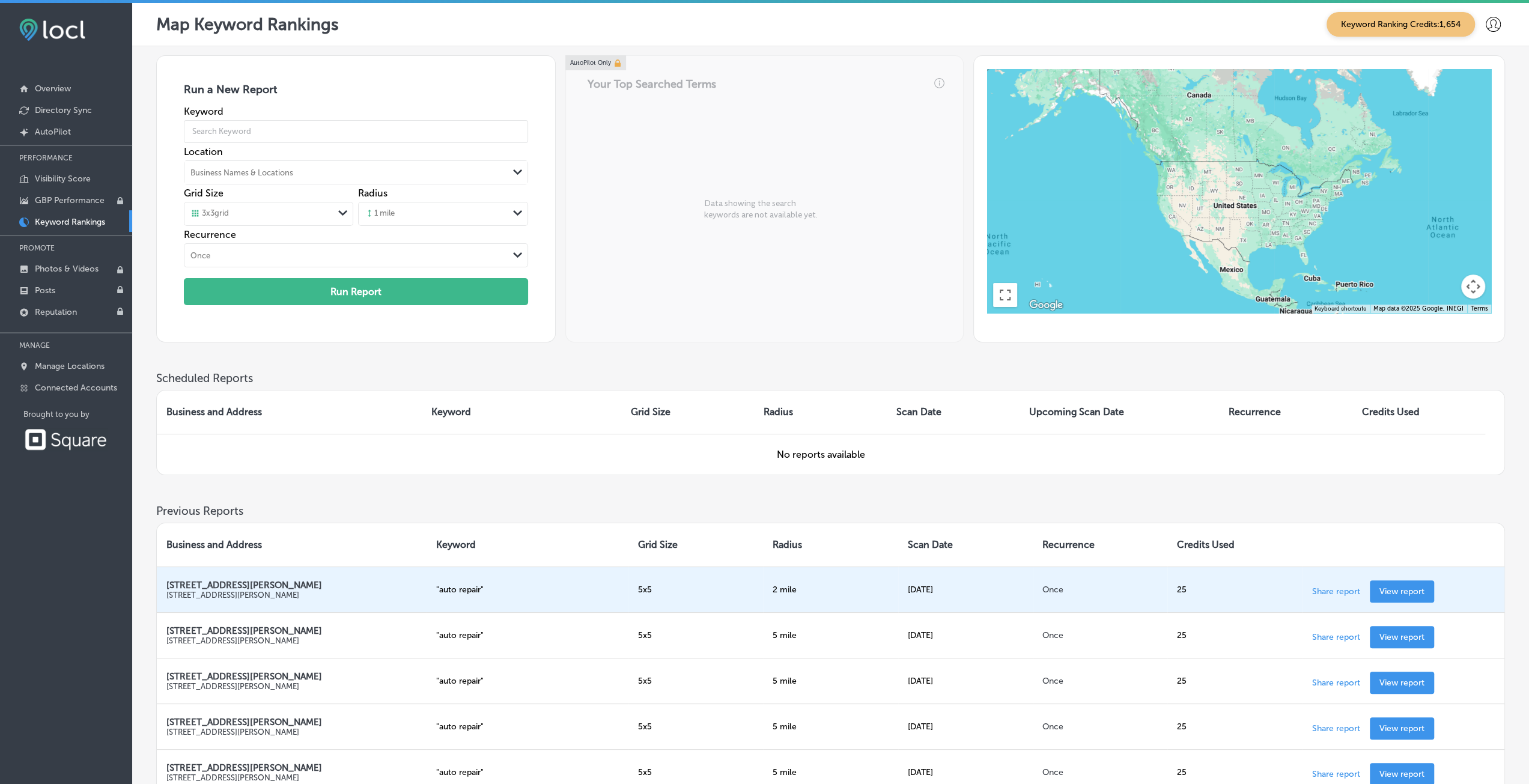
click at [1398, 586] on p "View report" at bounding box center [1402, 591] width 45 height 10
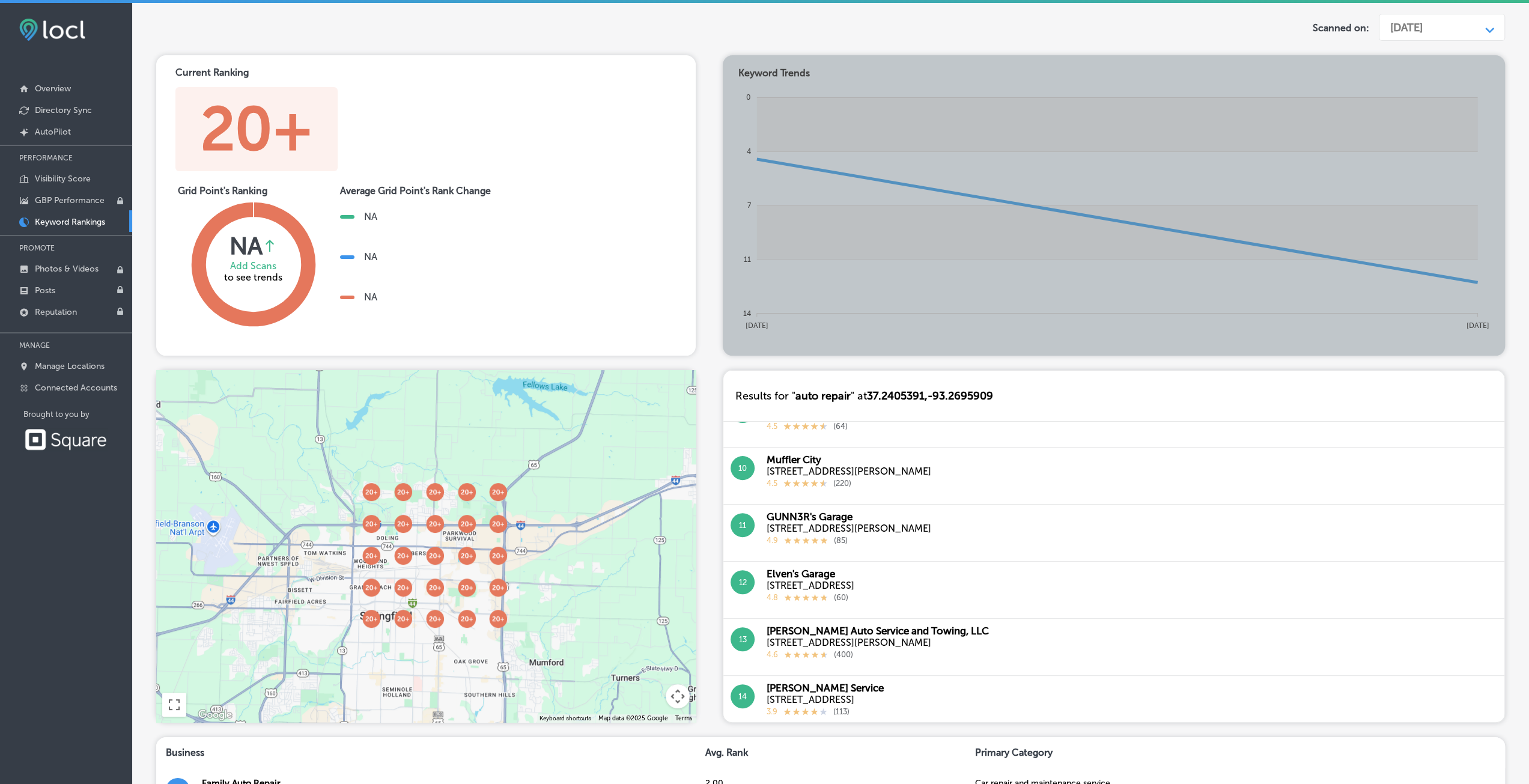
scroll to position [481, 0]
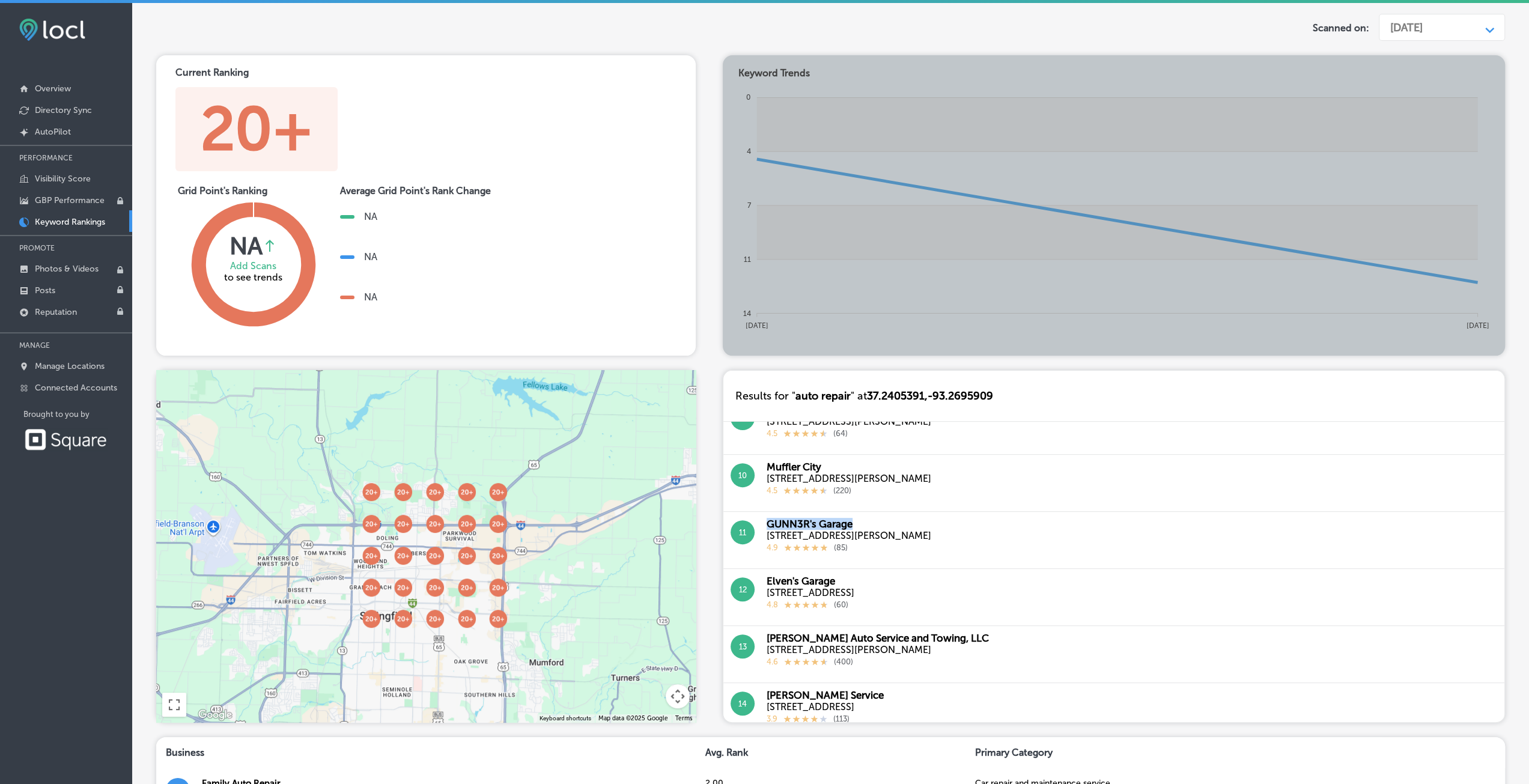
drag, startPoint x: 767, startPoint y: 525, endPoint x: 862, endPoint y: 521, distance: 95.1
click at [862, 521] on div "GUNN3R's Garage" at bounding box center [849, 524] width 165 height 12
copy div "GUNN3R's Garage"
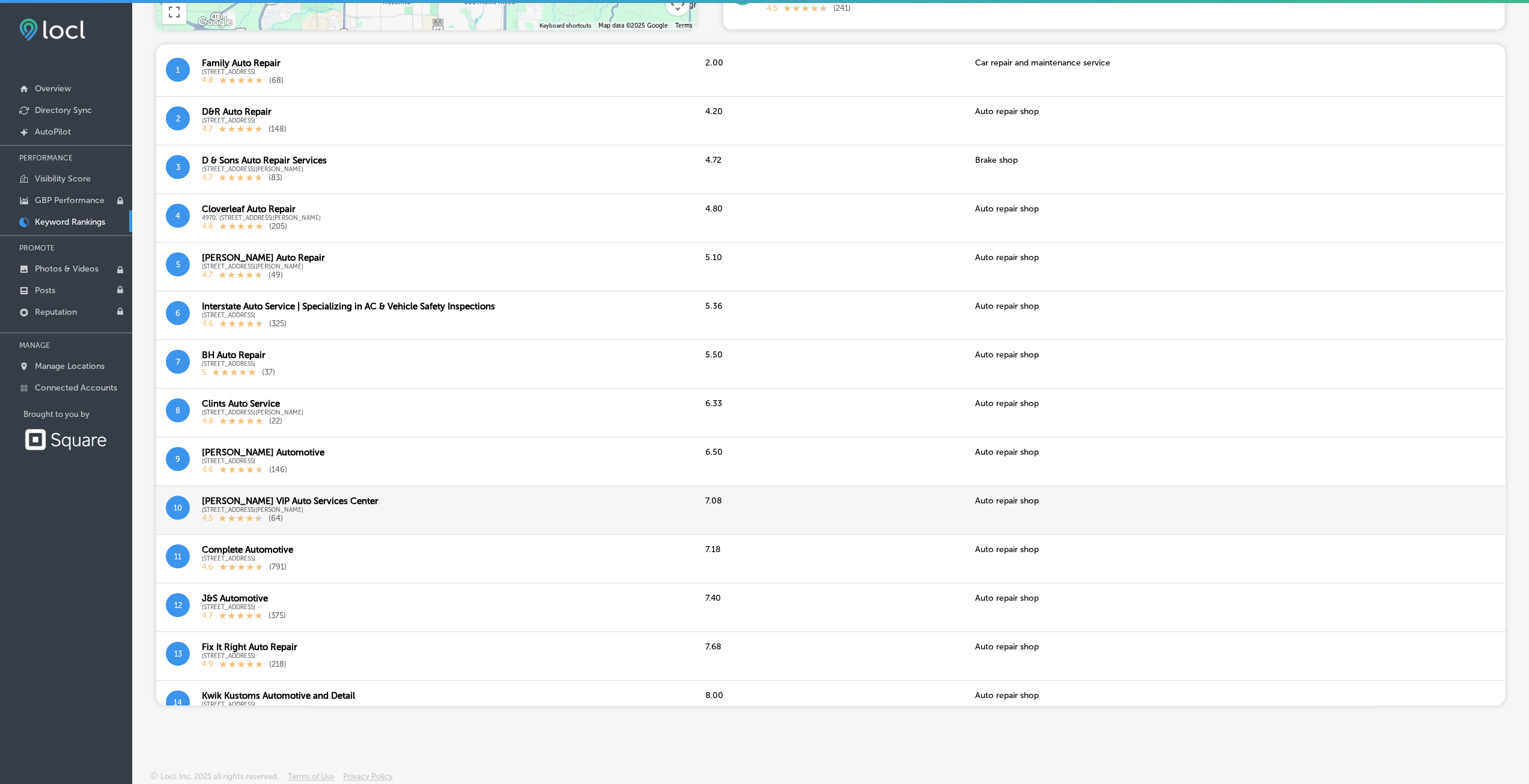
scroll to position [0, 0]
